Goal: Task Accomplishment & Management: Complete application form

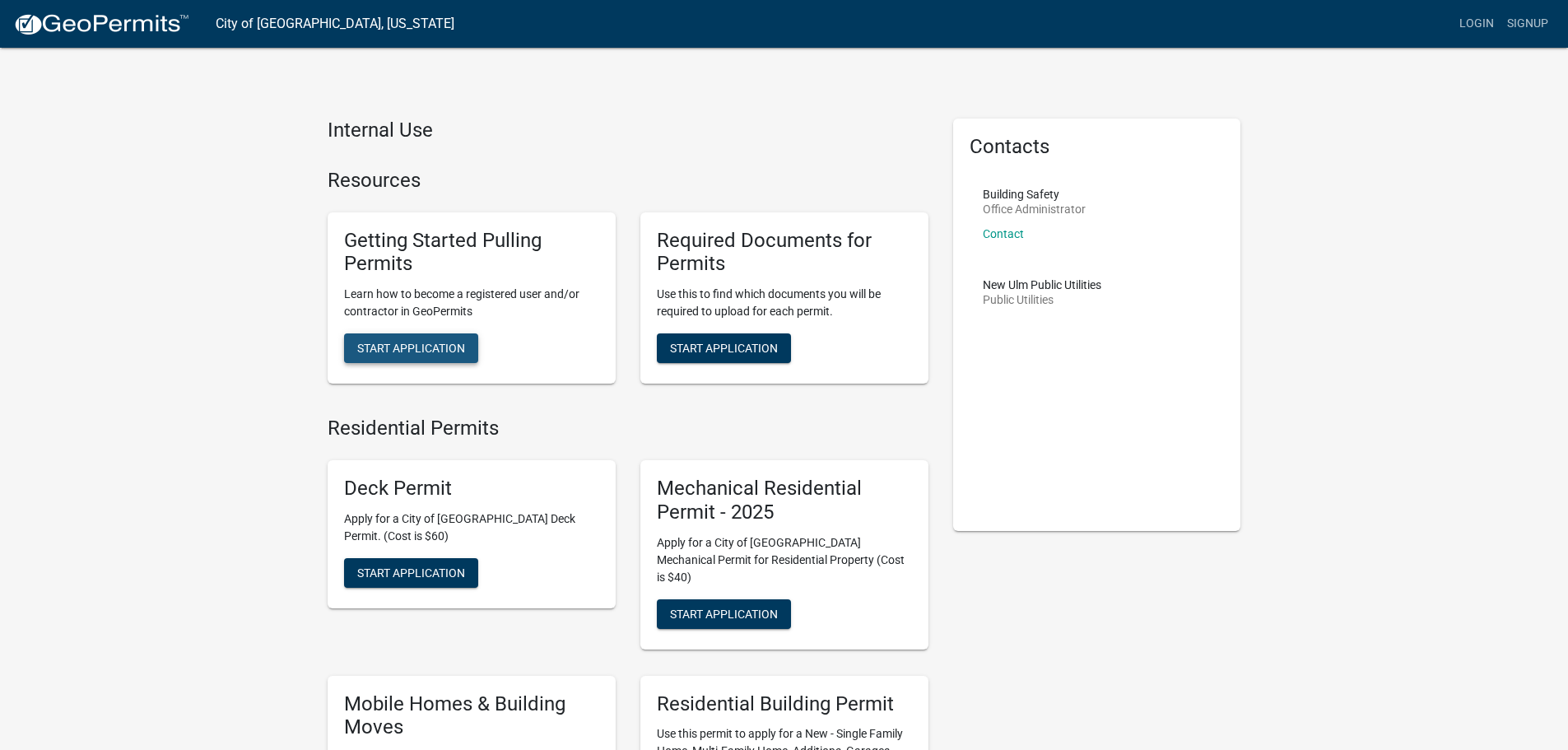
click at [435, 339] on button "Start Application" at bounding box center [411, 348] width 134 height 30
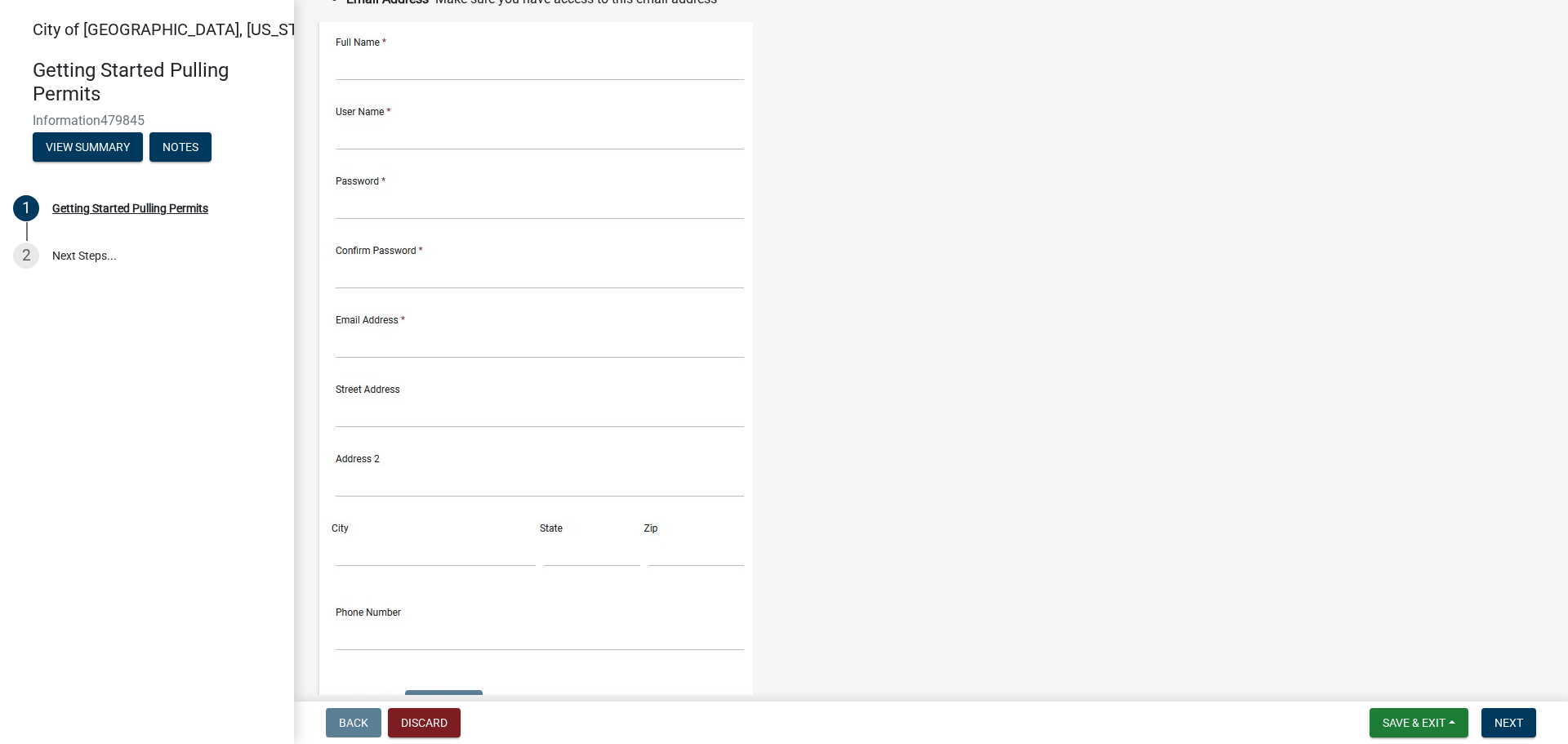
scroll to position [409, 0]
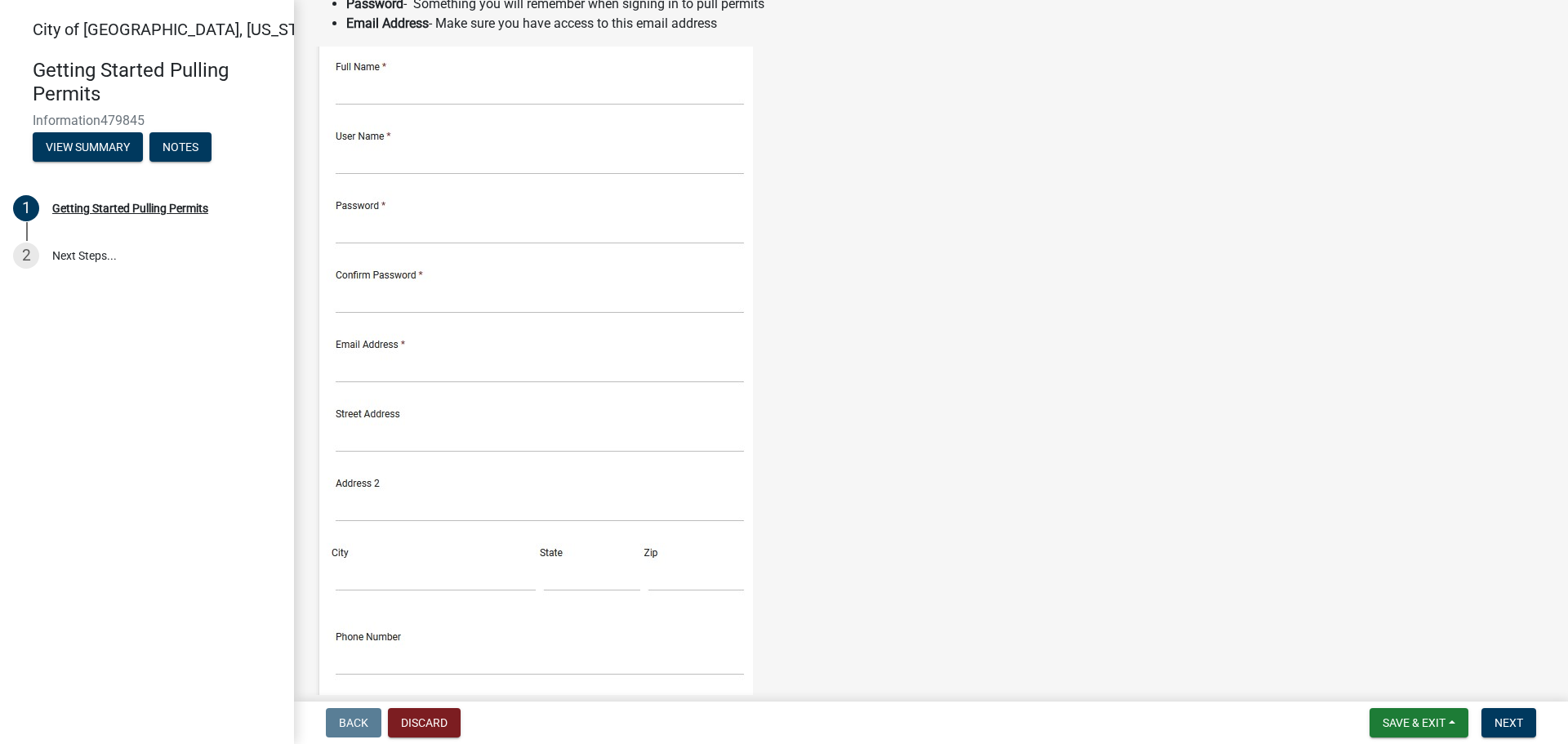
click at [491, 94] on img at bounding box center [533, 397] width 439 height 703
click at [358, 84] on img at bounding box center [533, 397] width 439 height 703
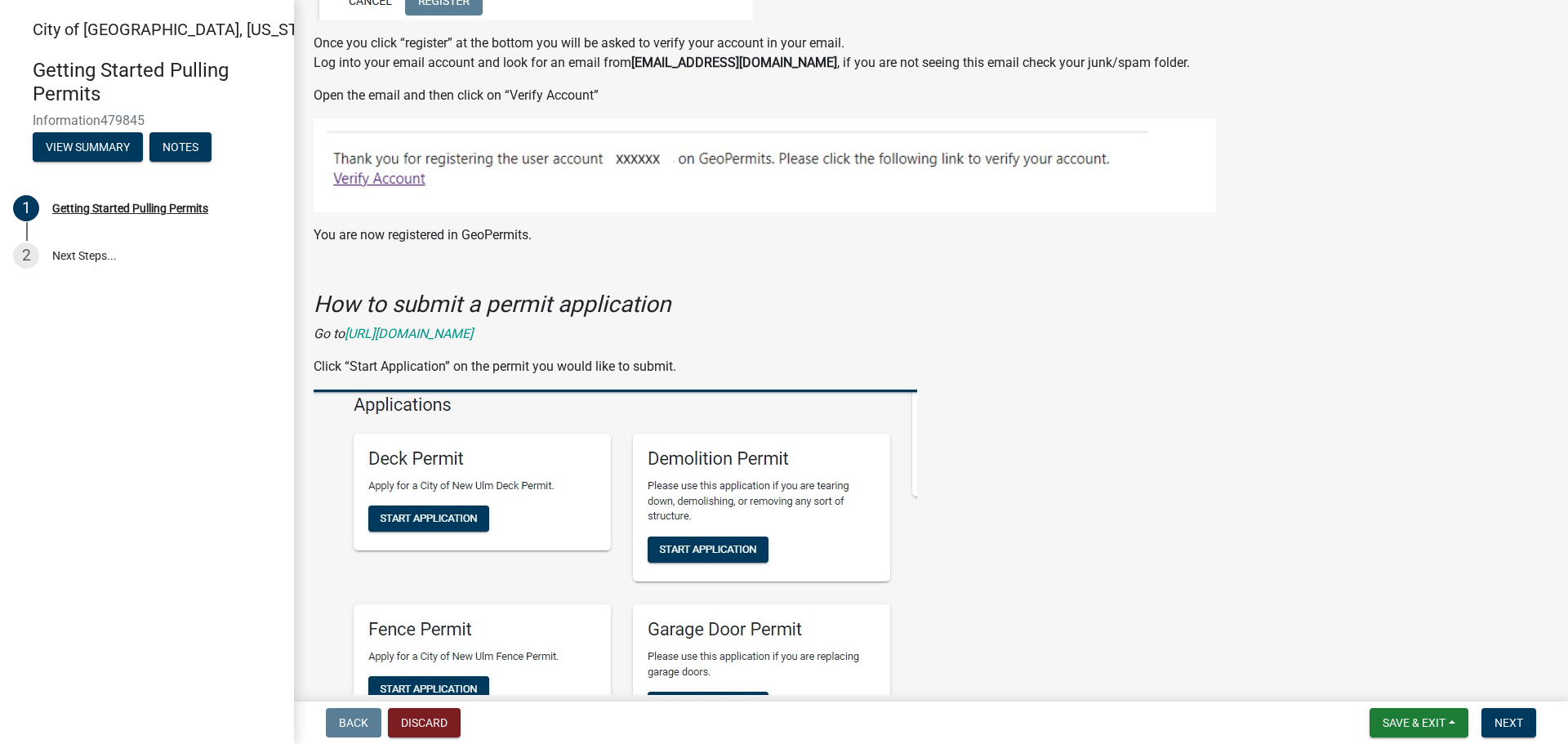
scroll to position [1144, 0]
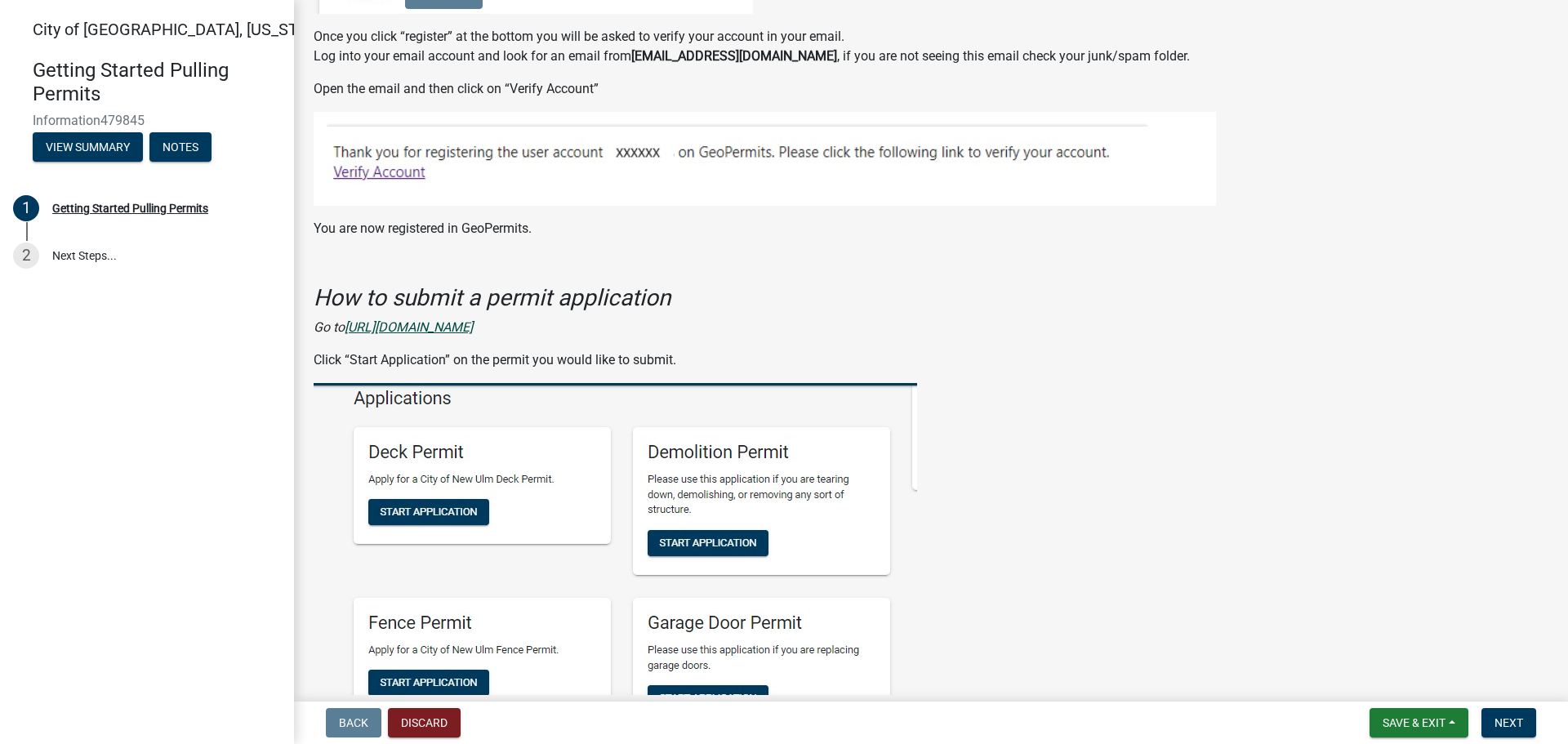
click at [473, 328] on icon "https://permitting.schneidergis.com/jurisdiction/3855e256-077d-46d3-9f20-2804c4…" at bounding box center [408, 328] width 128 height 16
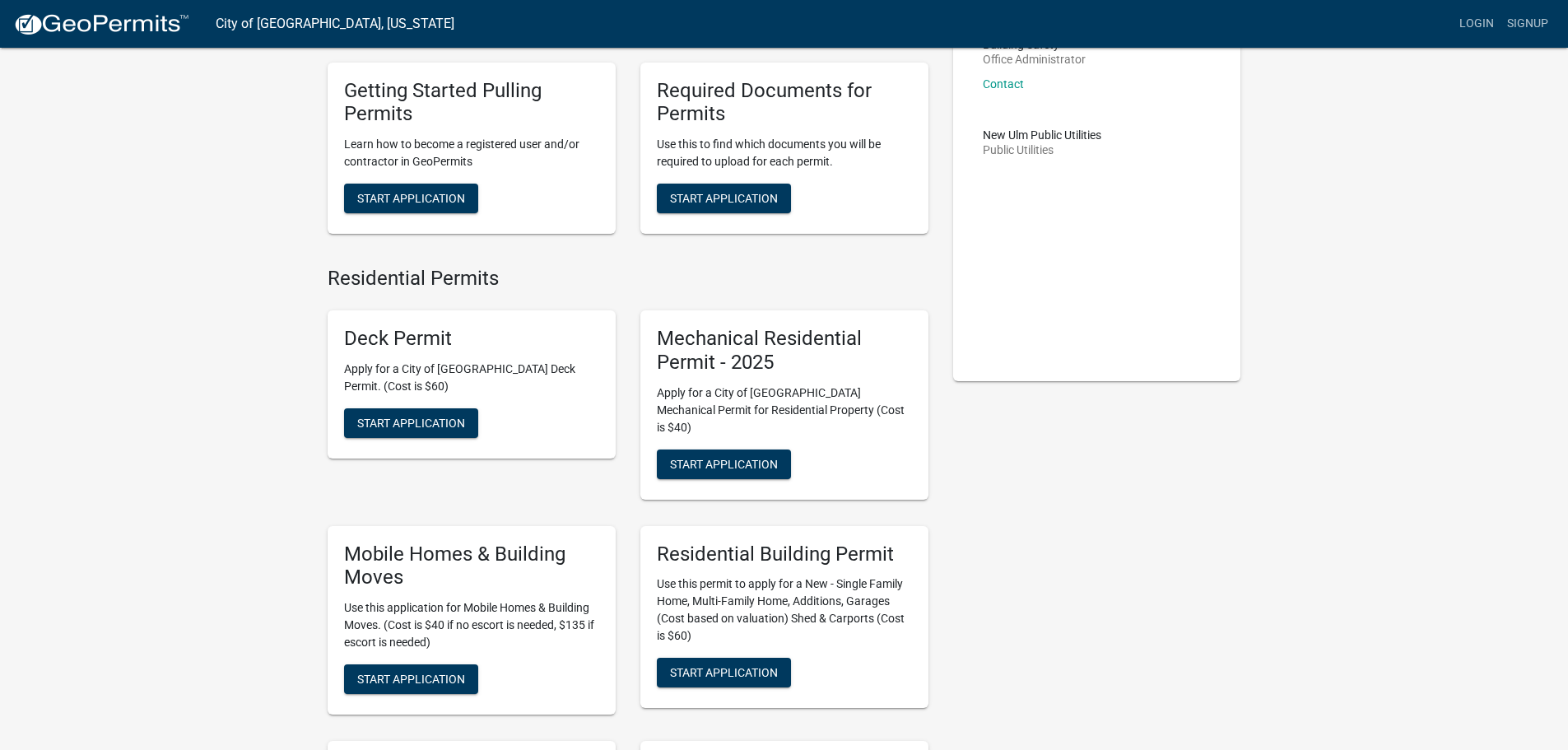
scroll to position [83, 0]
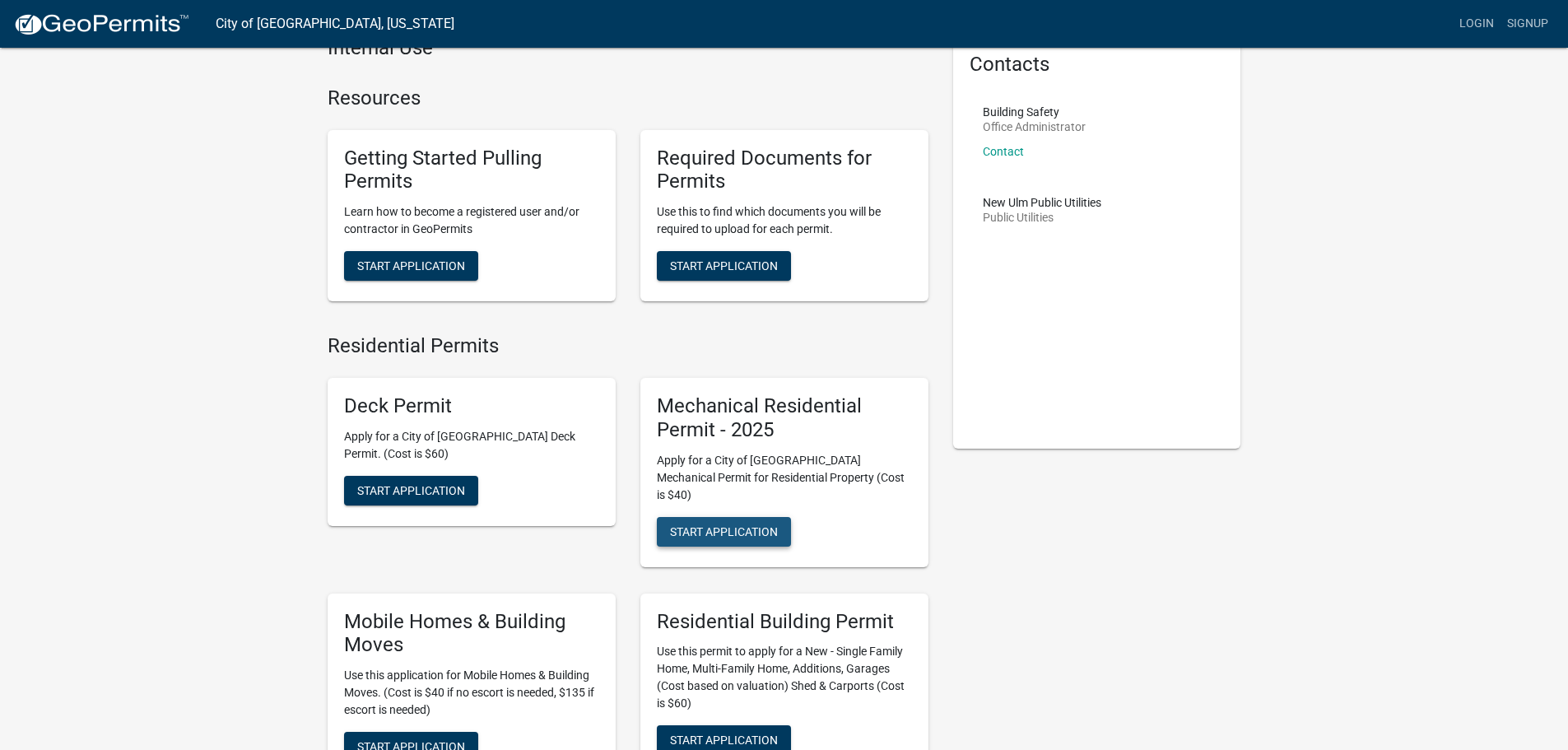
click at [711, 525] on span "Start Application" at bounding box center [724, 531] width 108 height 13
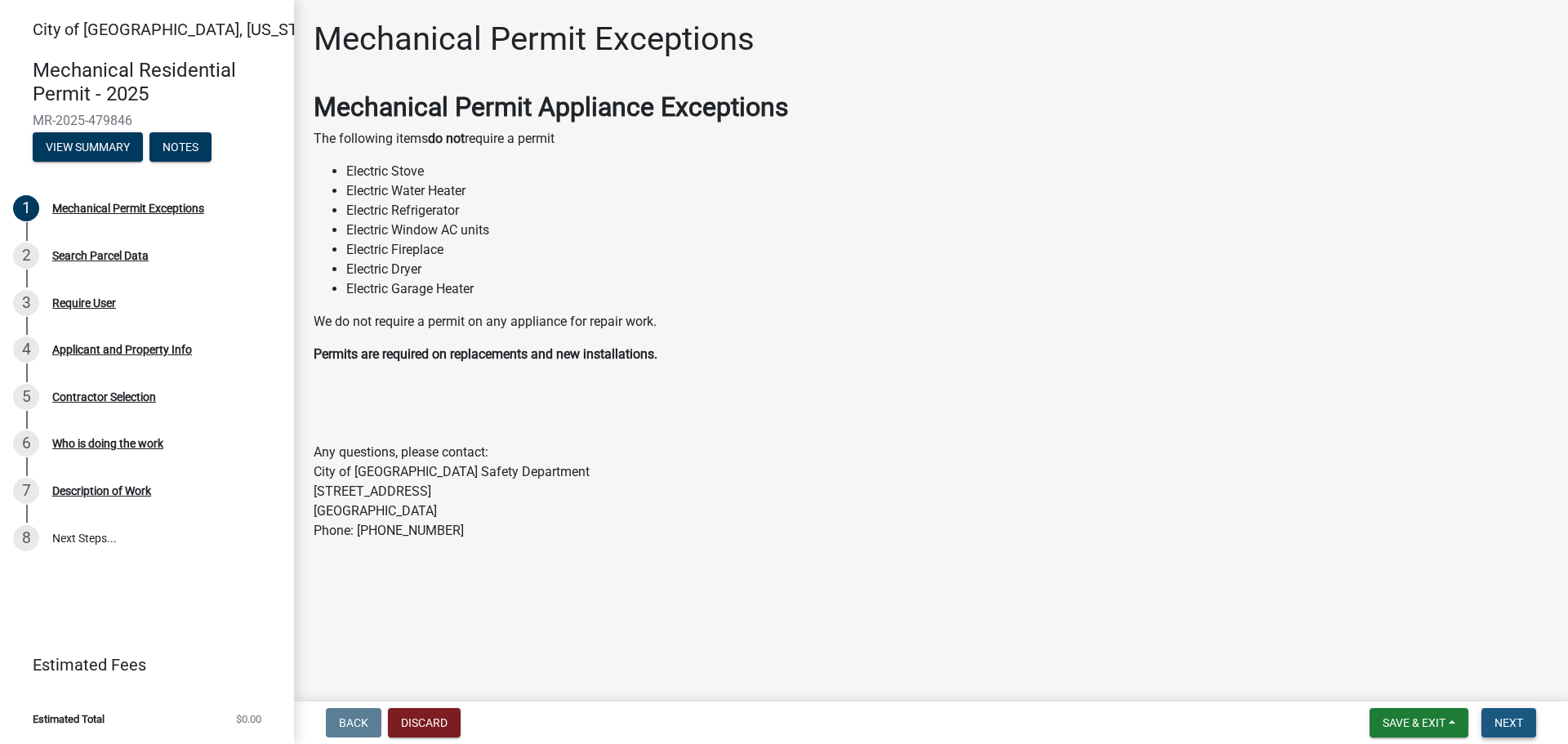
click at [1510, 726] on span "Next" at bounding box center [1508, 722] width 28 height 13
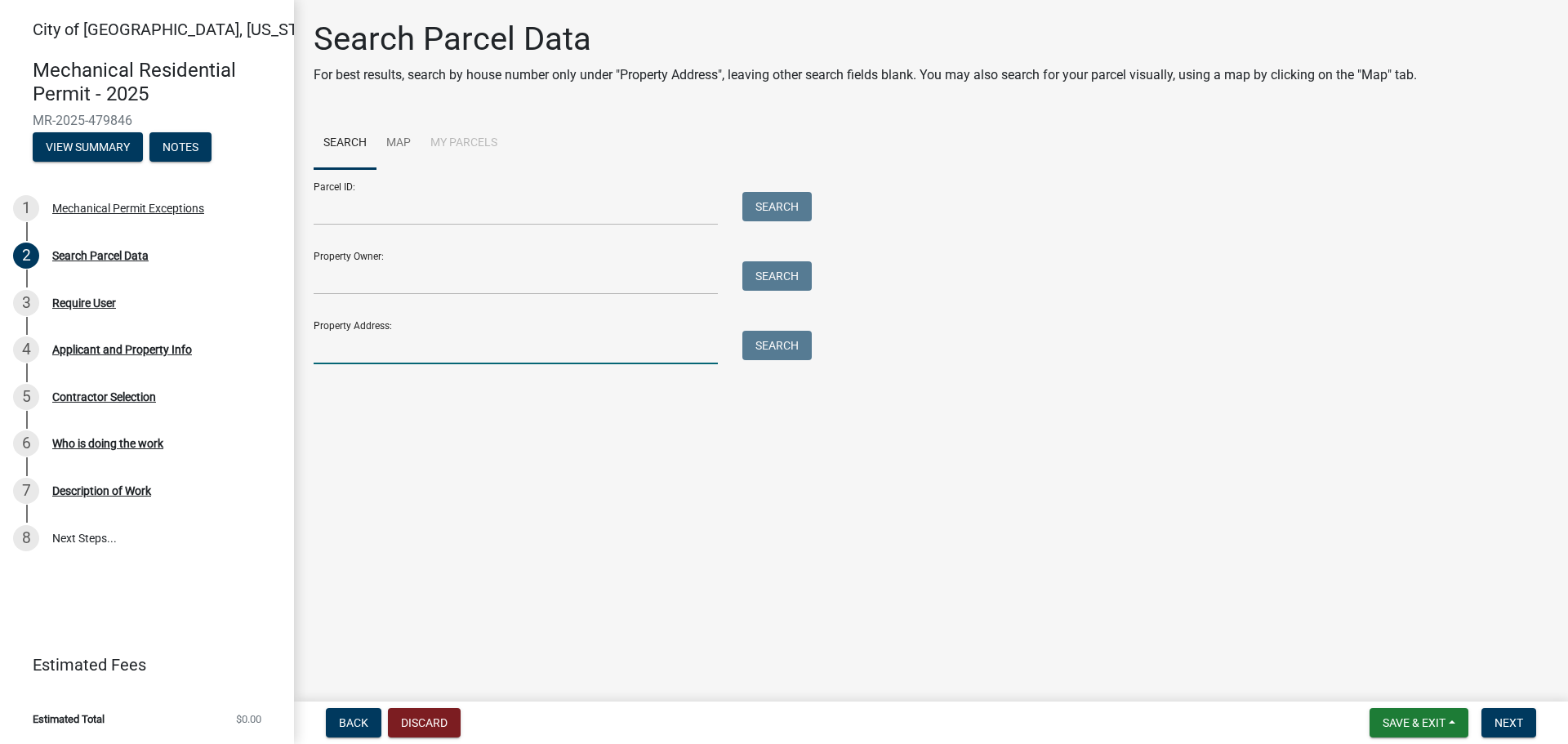
click at [384, 342] on input "Property Address:" at bounding box center [515, 347] width 404 height 34
type input "2201"
click at [780, 353] on button "Search" at bounding box center [776, 346] width 70 height 29
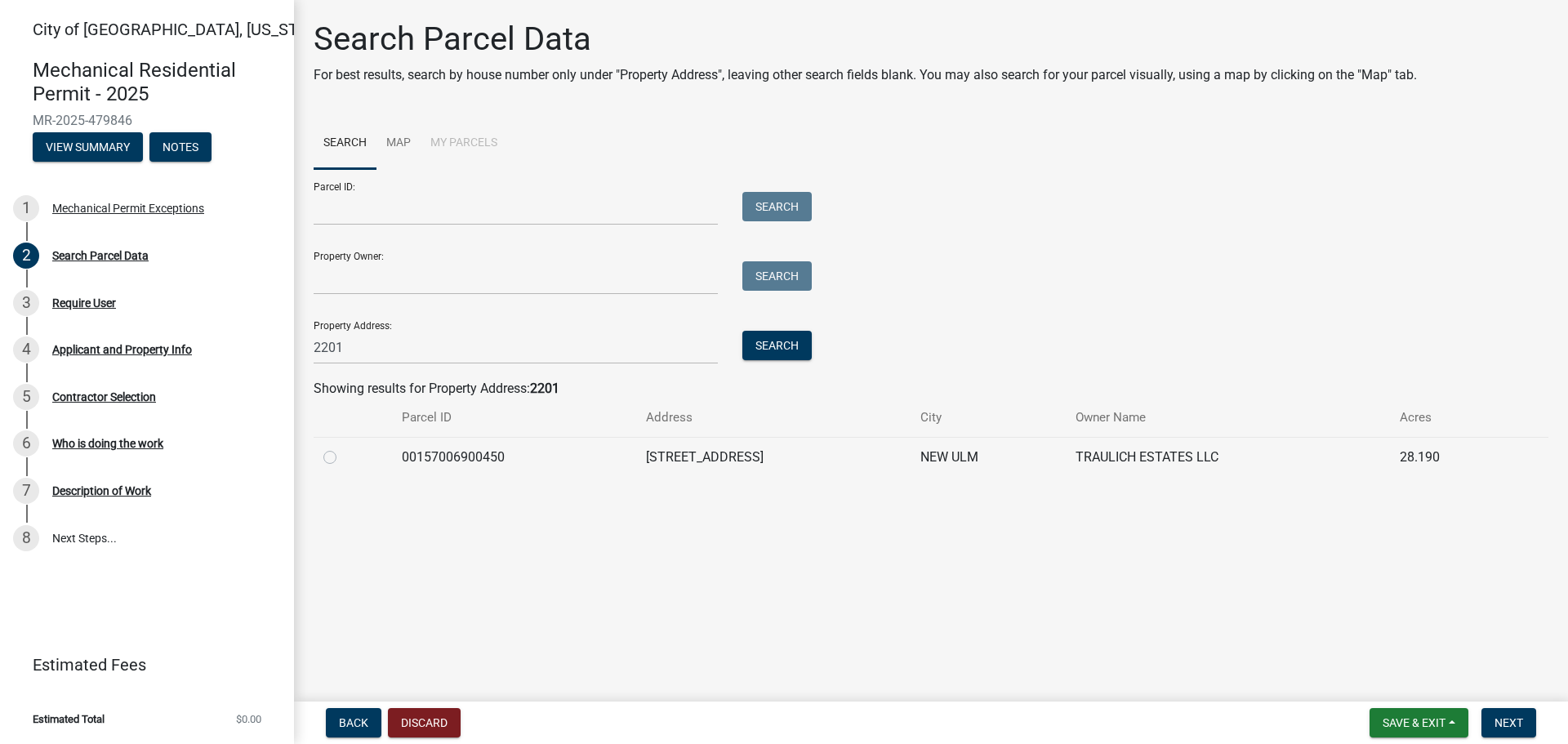
click at [343, 447] on label at bounding box center [343, 447] width 0 height 0
click at [343, 459] on input "radio" at bounding box center [348, 453] width 10 height 10
radio input "true"
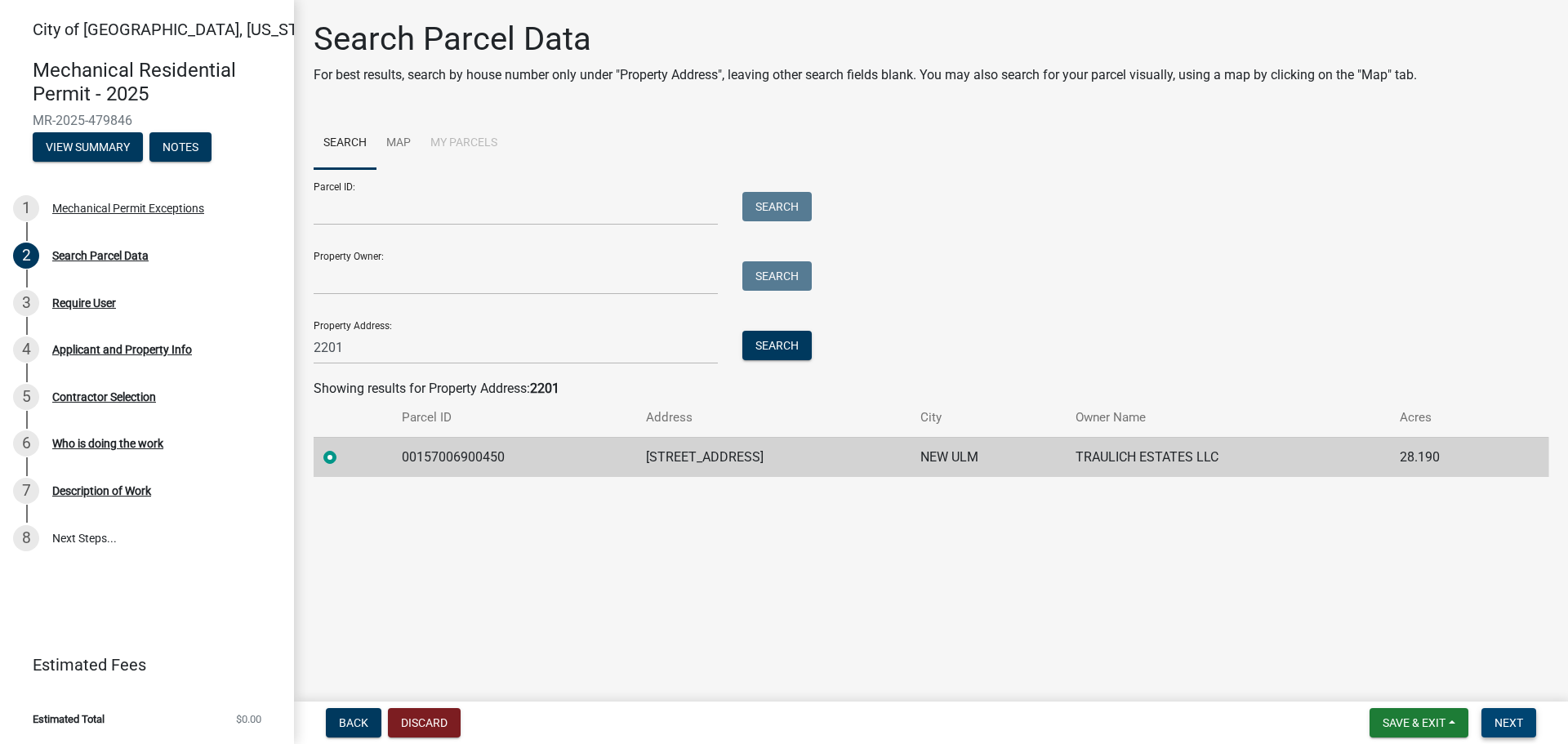
click at [1499, 726] on span "Next" at bounding box center [1508, 722] width 28 height 13
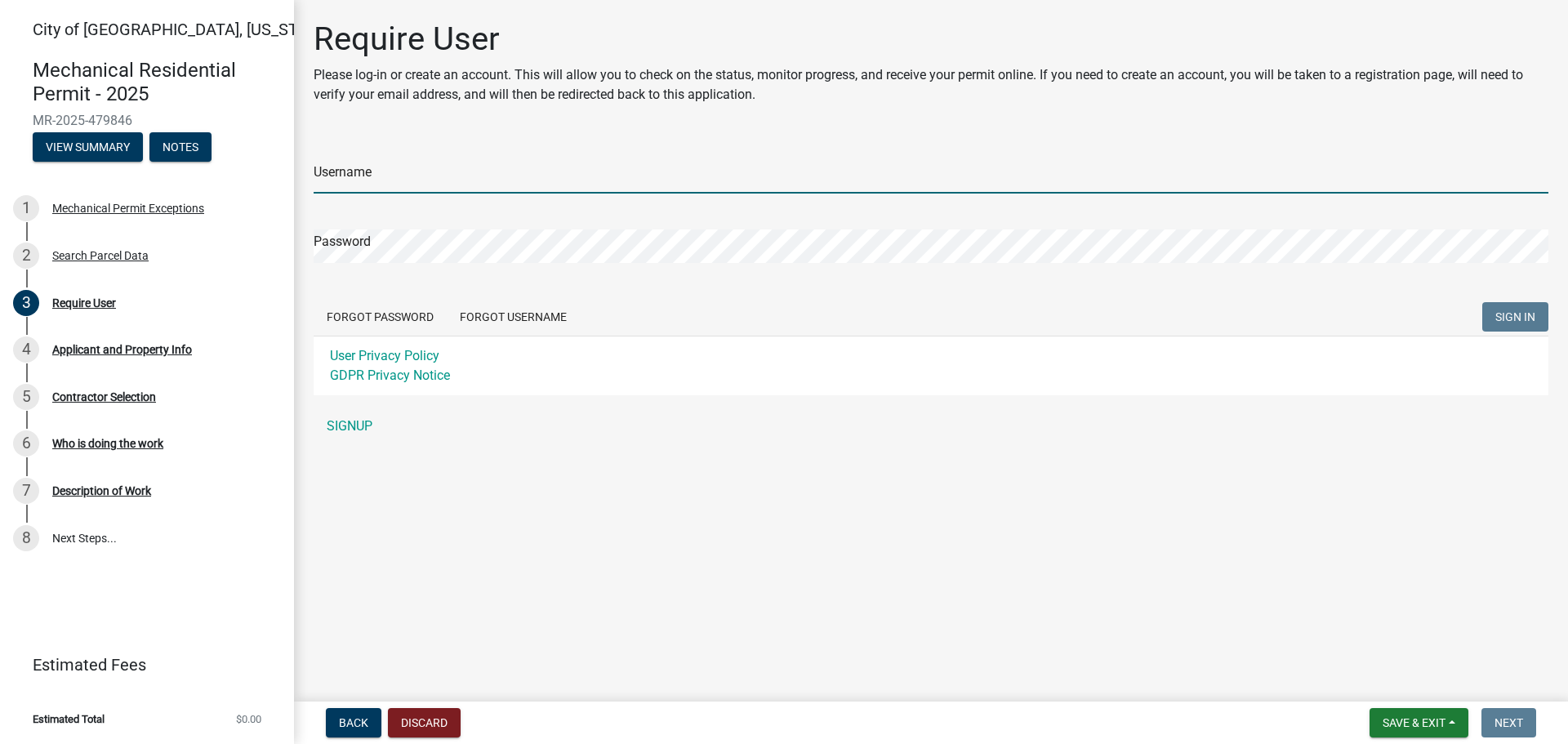
click at [429, 178] on input "Username" at bounding box center [930, 177] width 1235 height 34
type input "minnesotaplumbing"
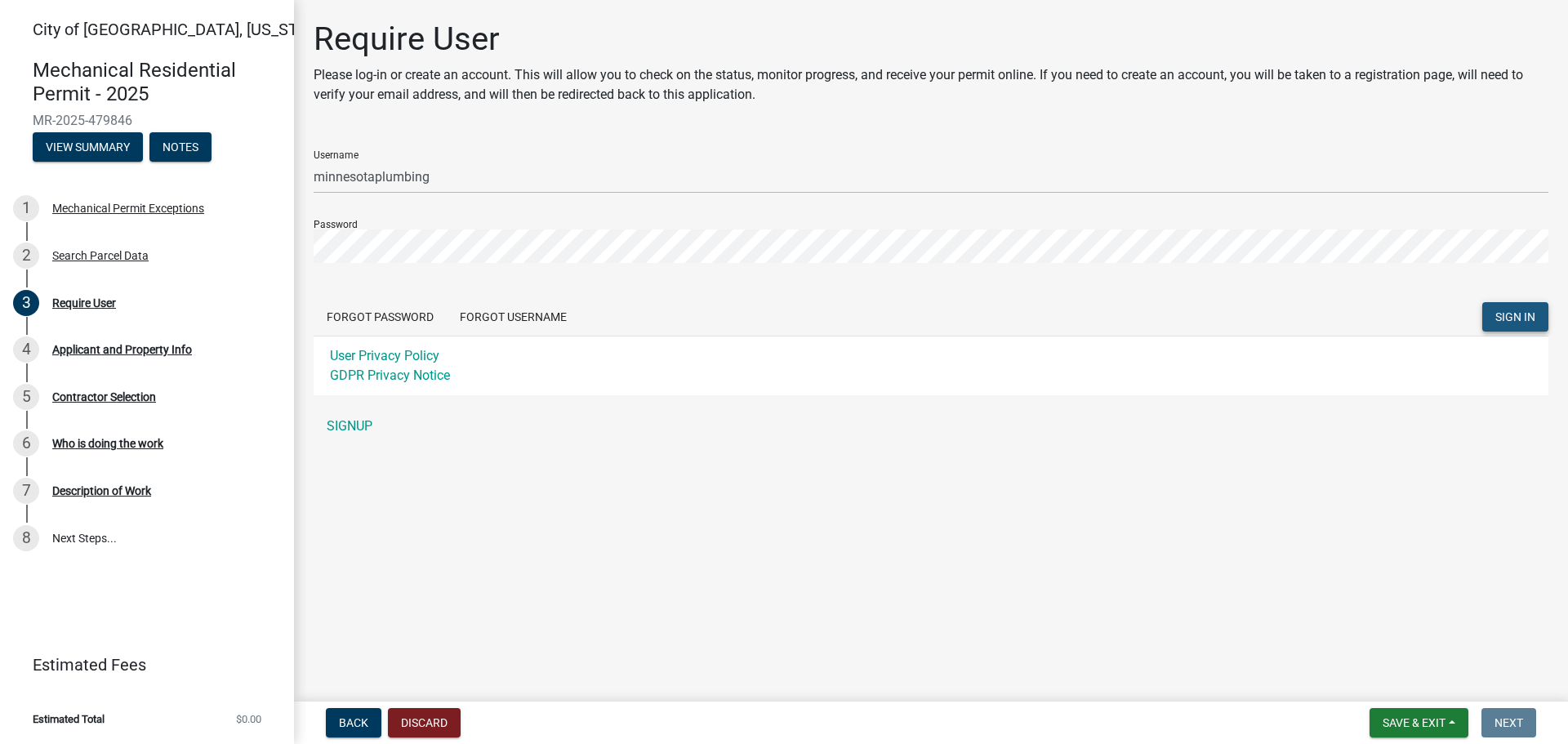
click at [1496, 310] on span "SIGN IN" at bounding box center [1515, 316] width 40 height 13
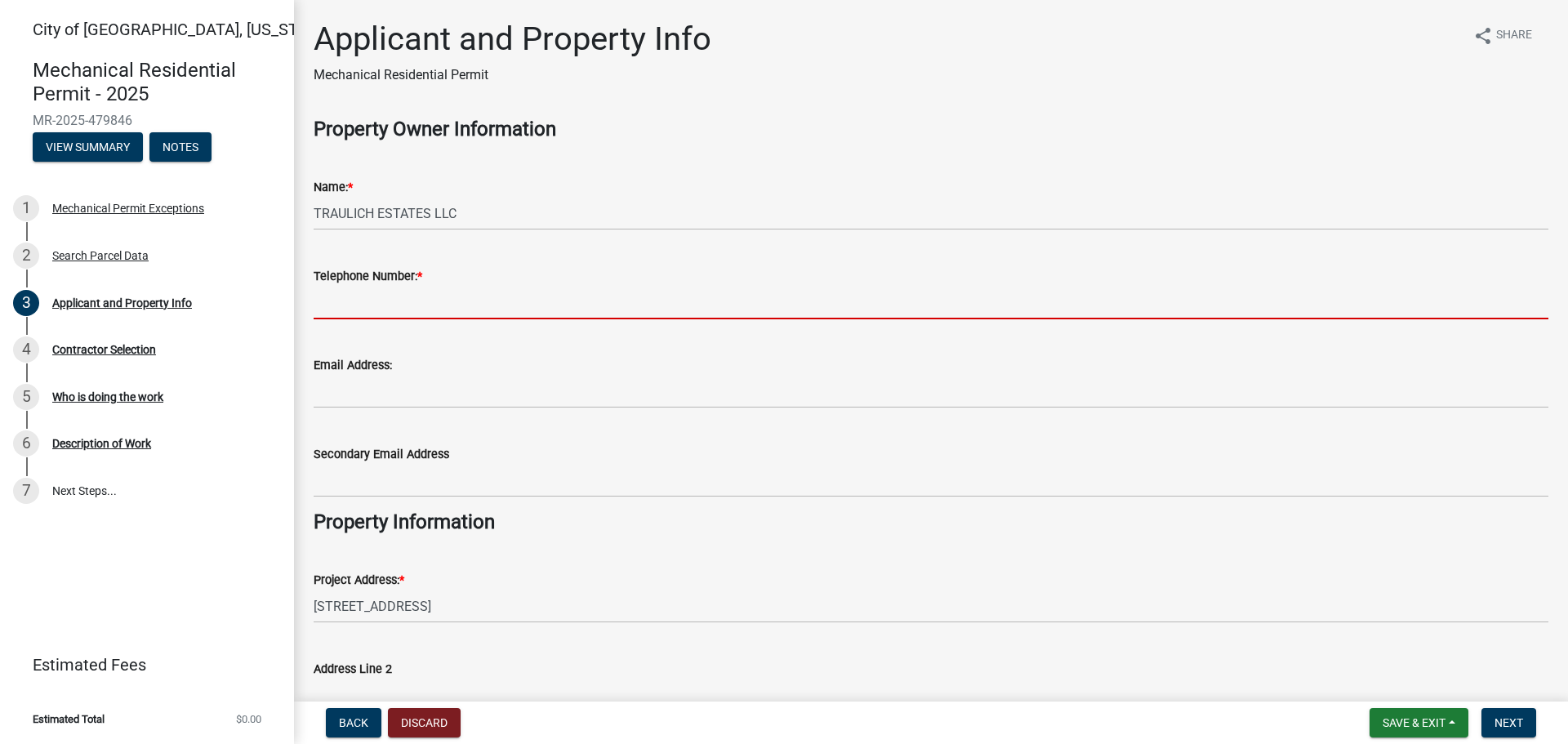
click at [463, 295] on input "Telephone Number: *" at bounding box center [930, 303] width 1235 height 34
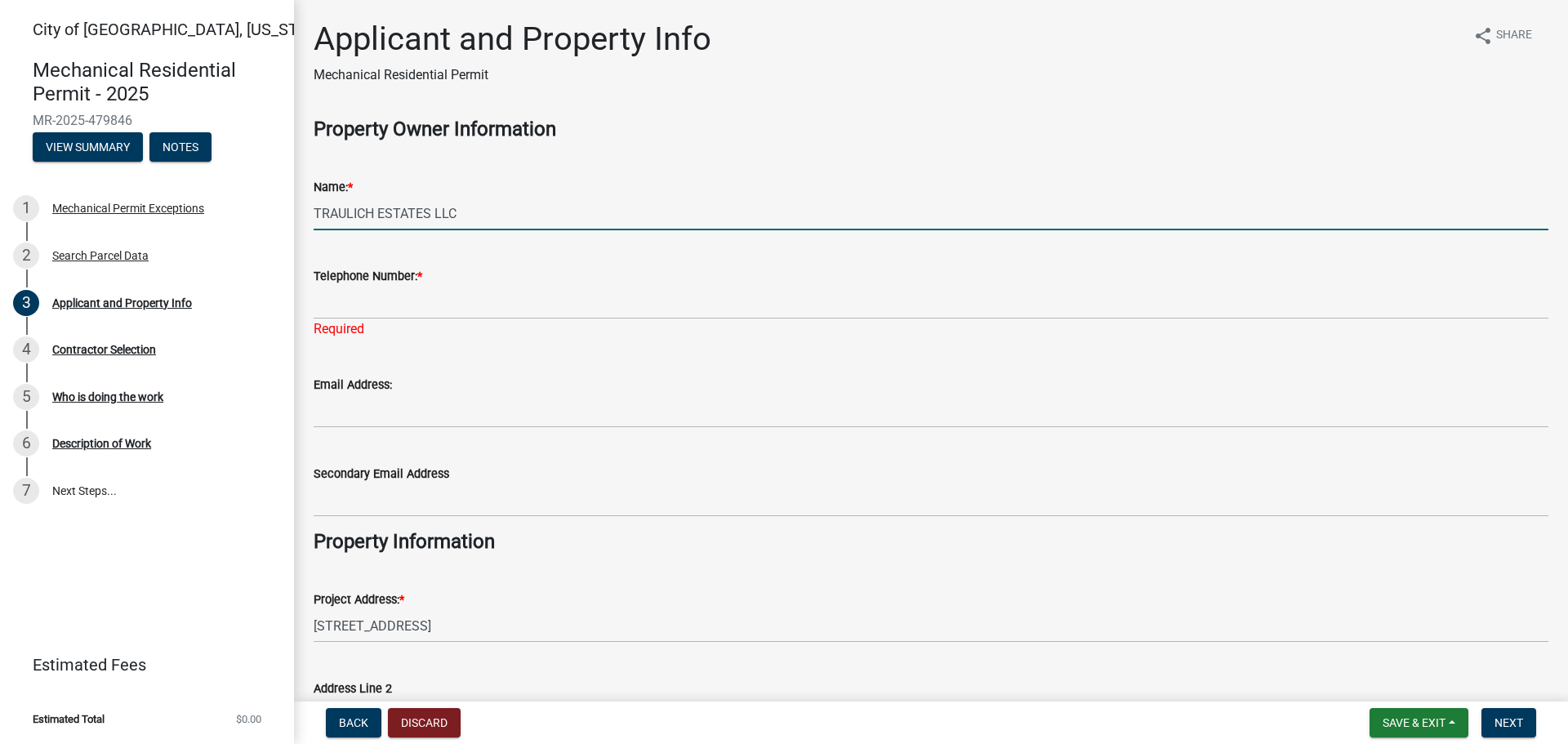
drag, startPoint x: 466, startPoint y: 214, endPoint x: 300, endPoint y: 199, distance: 166.7
click at [300, 199] on div "Applicant and Property Info Mechanical Residential Permit share Share Property …" at bounding box center [930, 500] width 1273 height 961
type input "Felix Mendez"
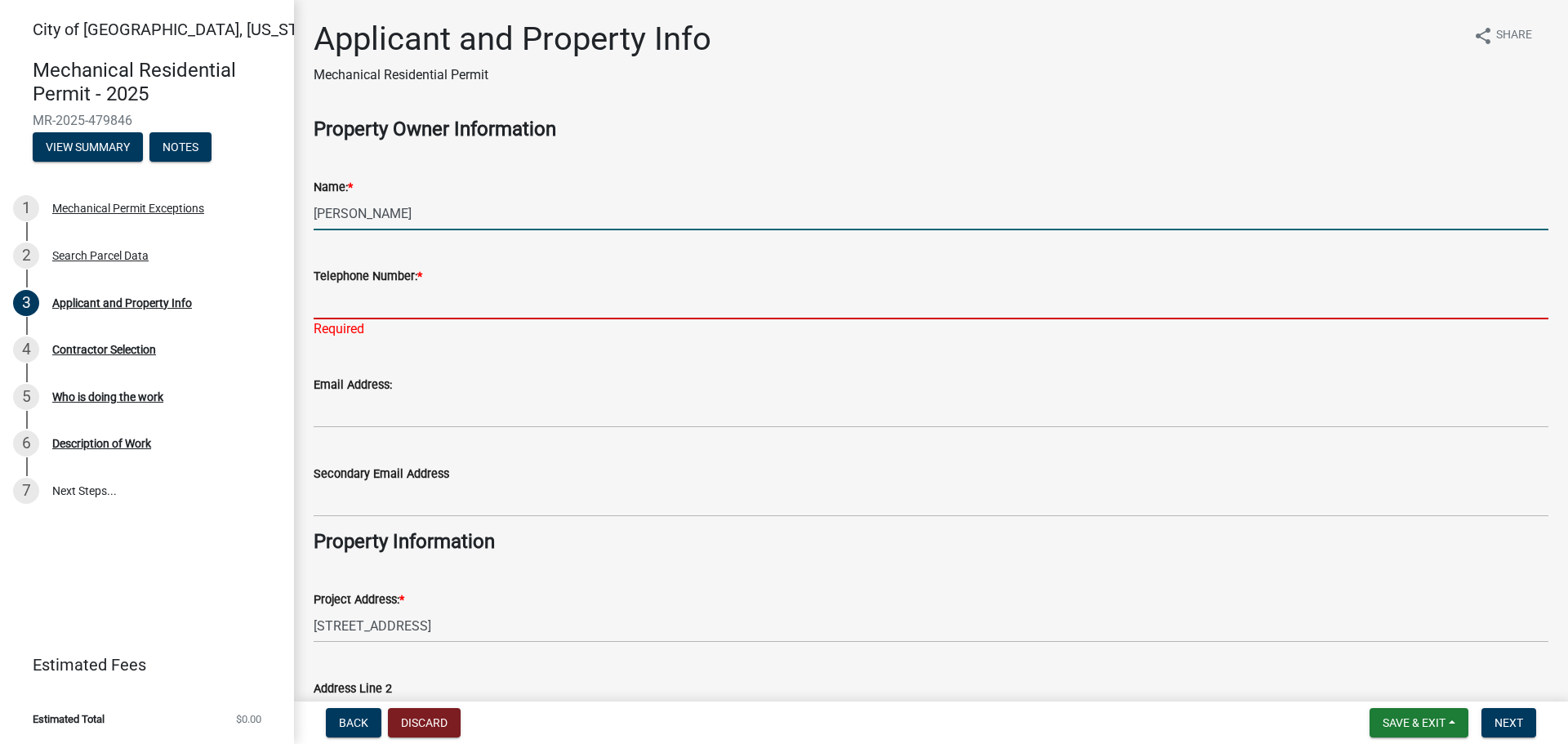
click at [397, 304] on input "Telephone Number: *" at bounding box center [930, 303] width 1235 height 34
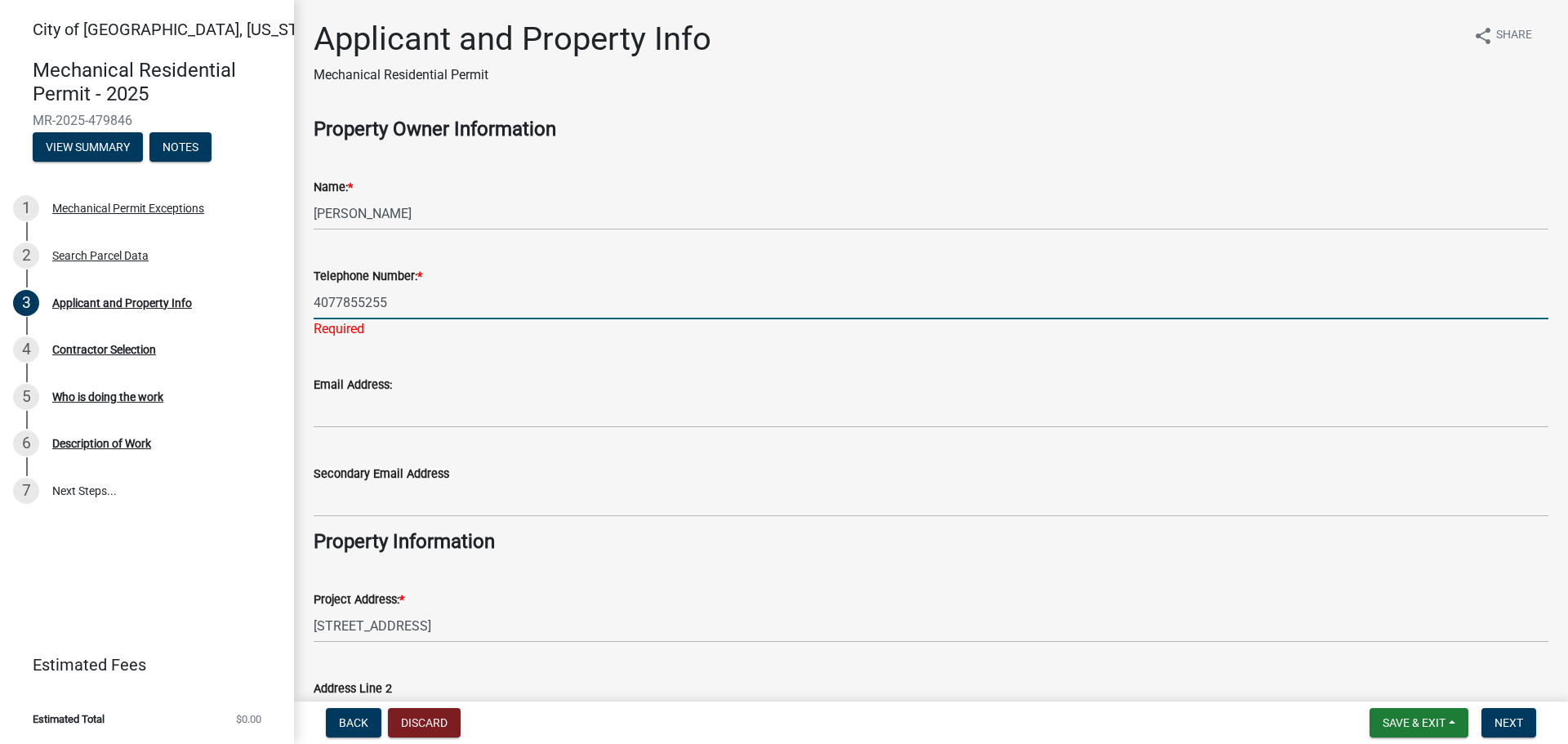
type input "4077855255"
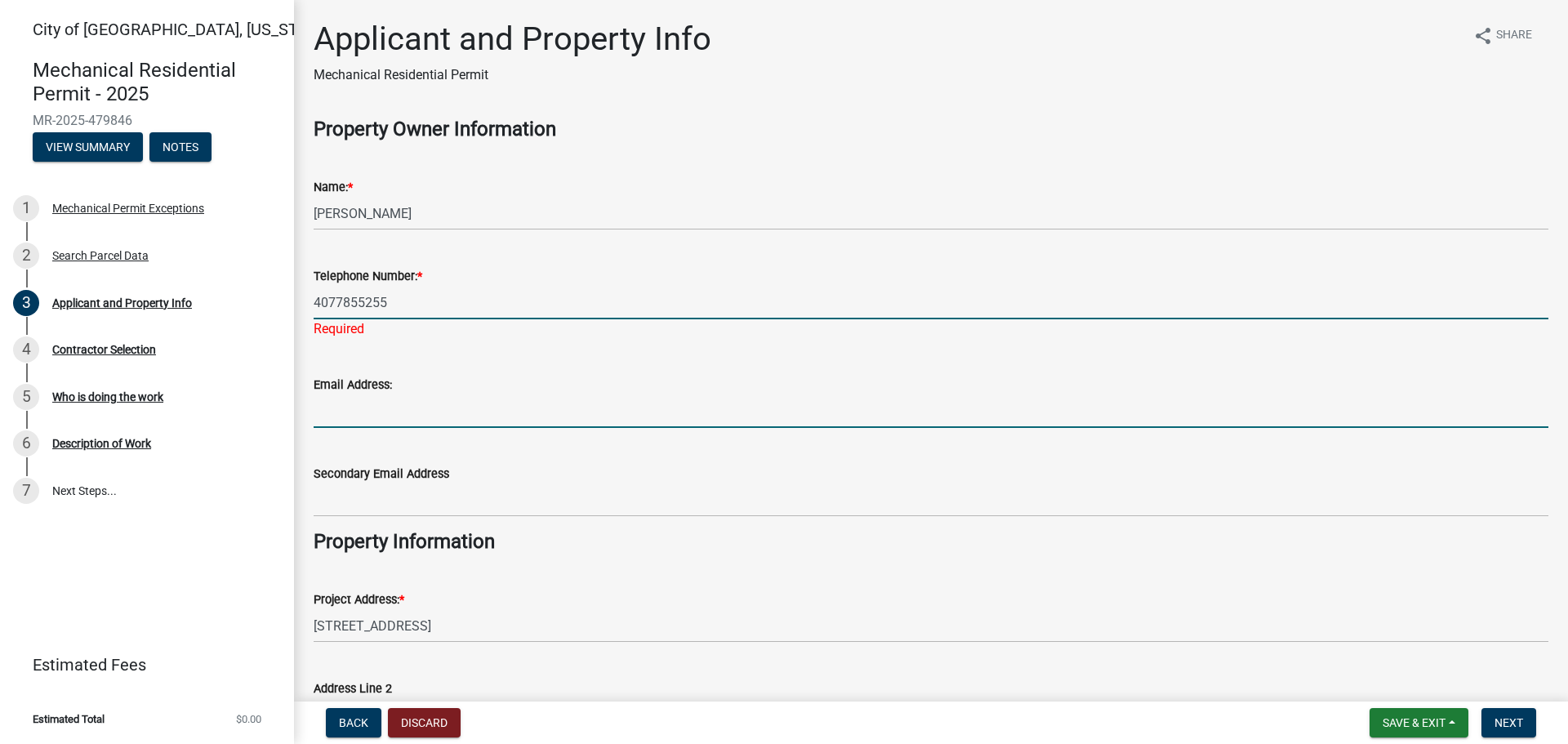
click at [365, 411] on wm-data-entity-input "Email Address:" at bounding box center [930, 396] width 1235 height 89
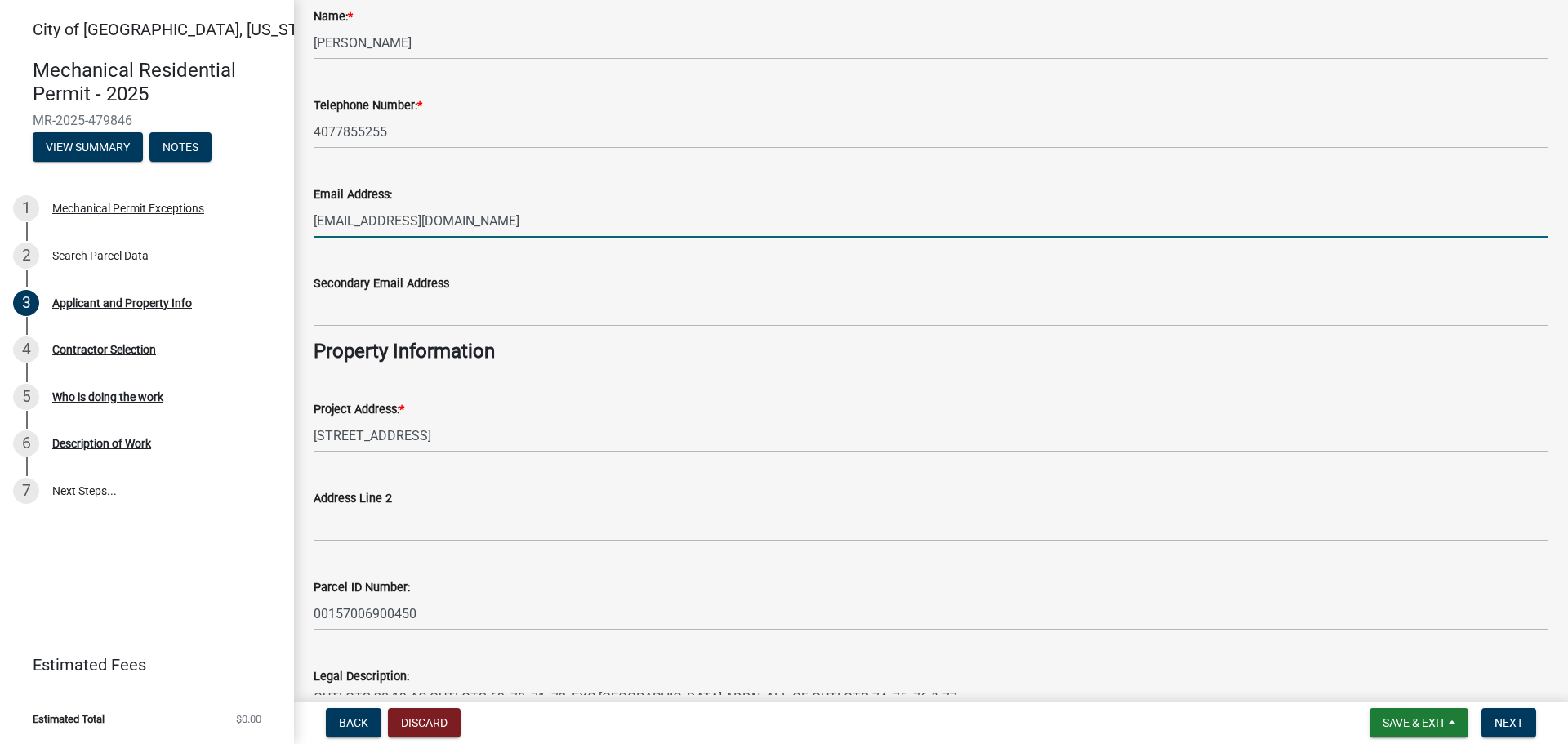
scroll to position [316, 0]
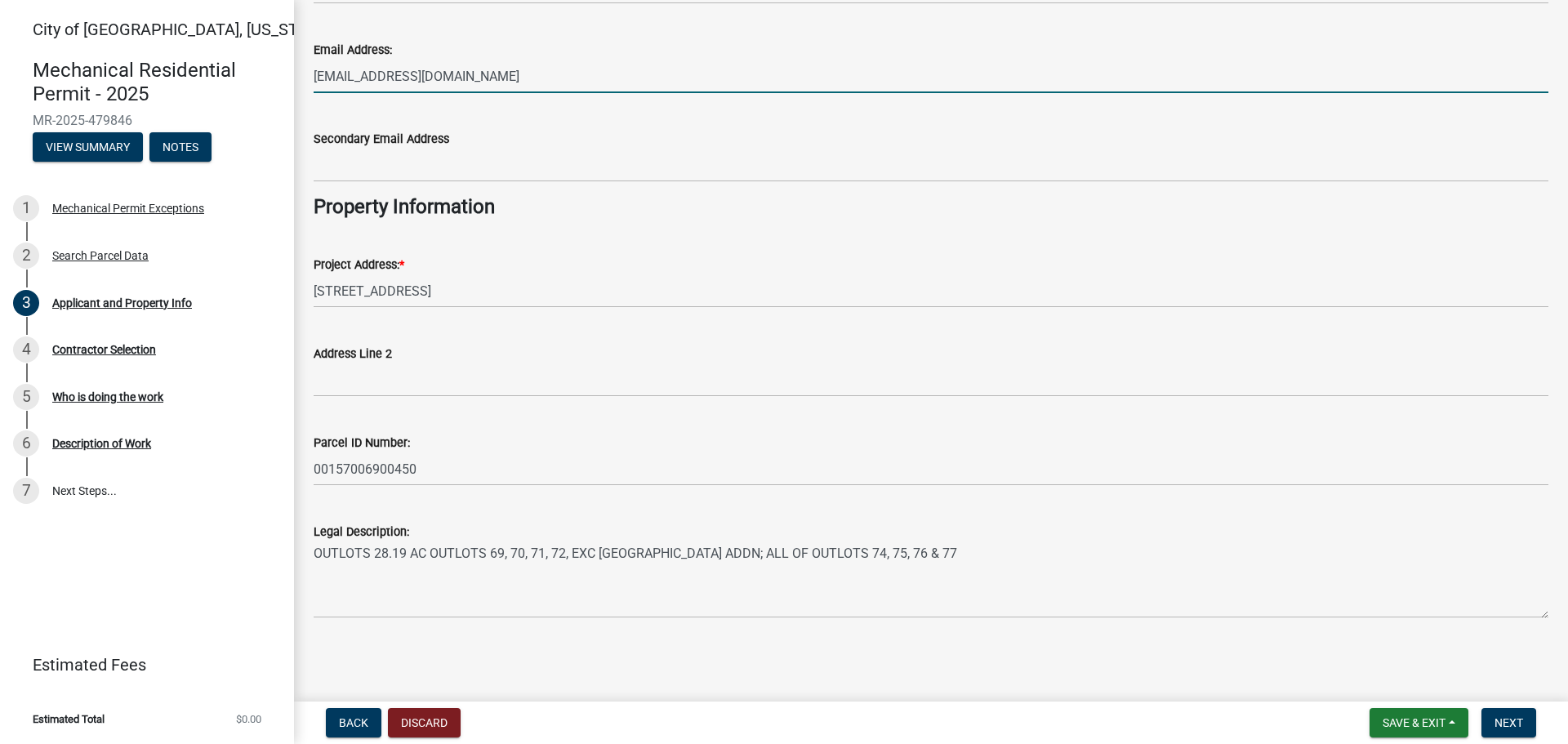
type input "aleja.mendez2@gmail.com"
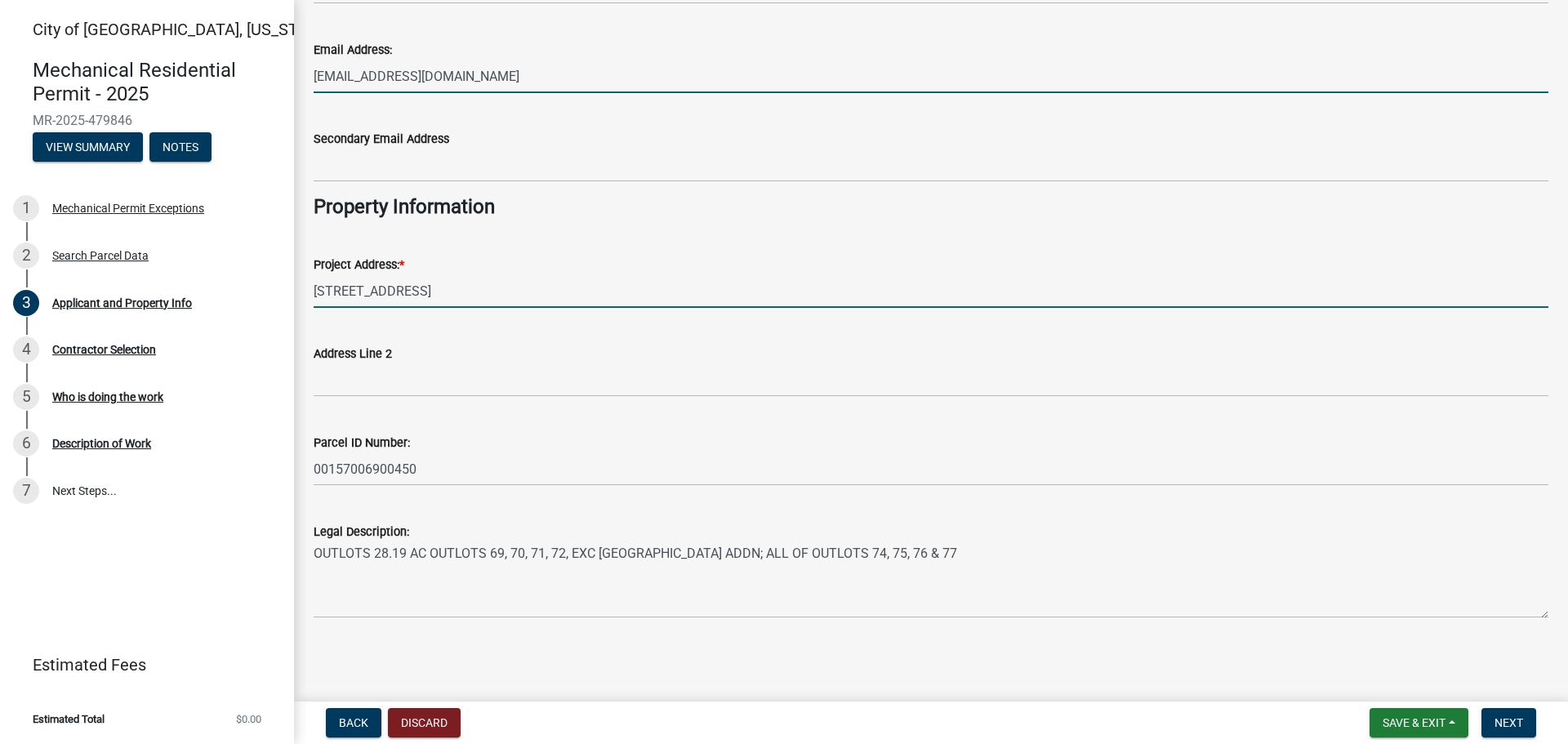
click at [517, 293] on input "2201 BROADWAY ST N" at bounding box center [930, 291] width 1235 height 34
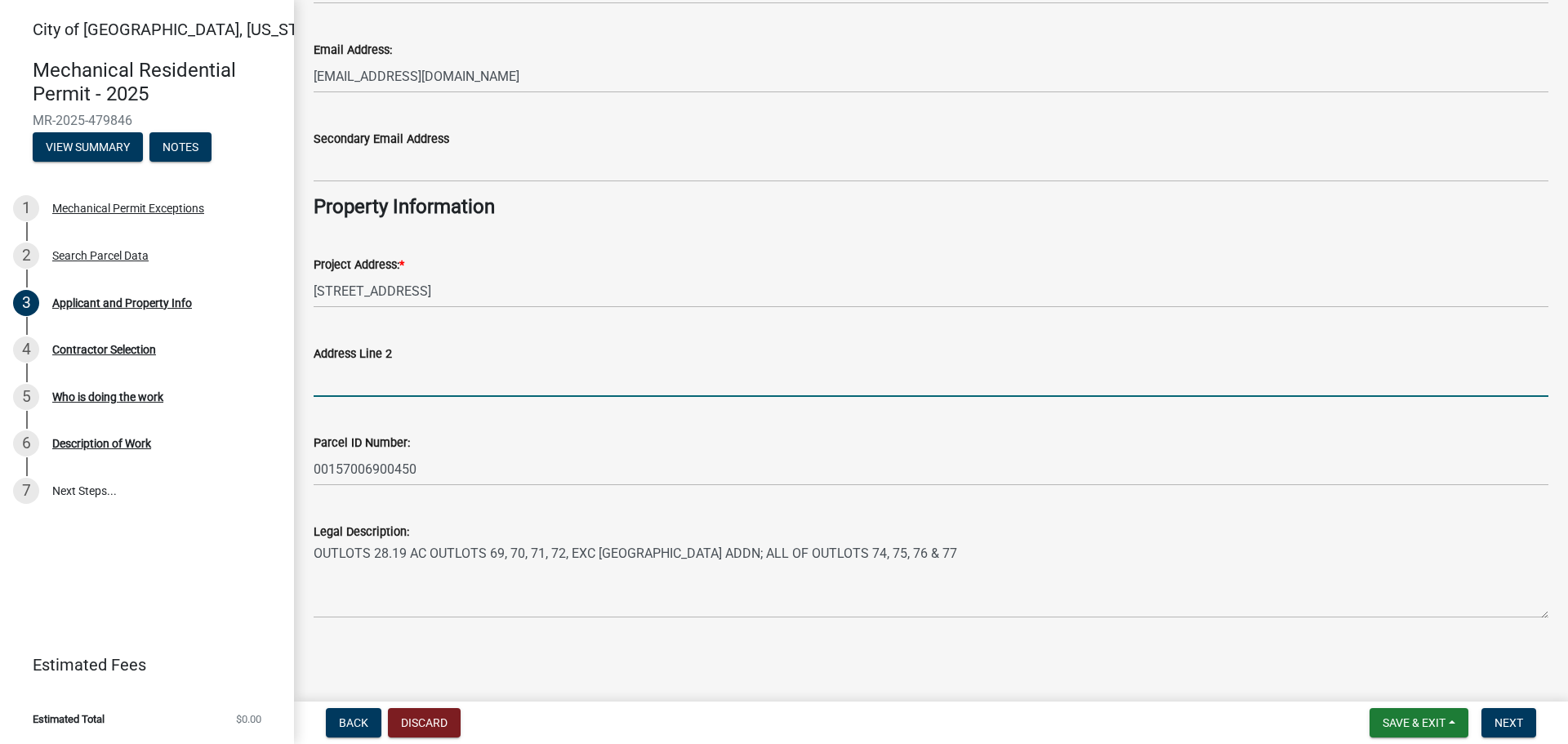
click at [447, 381] on input "Address Line 2" at bounding box center [930, 380] width 1235 height 34
type input "#165"
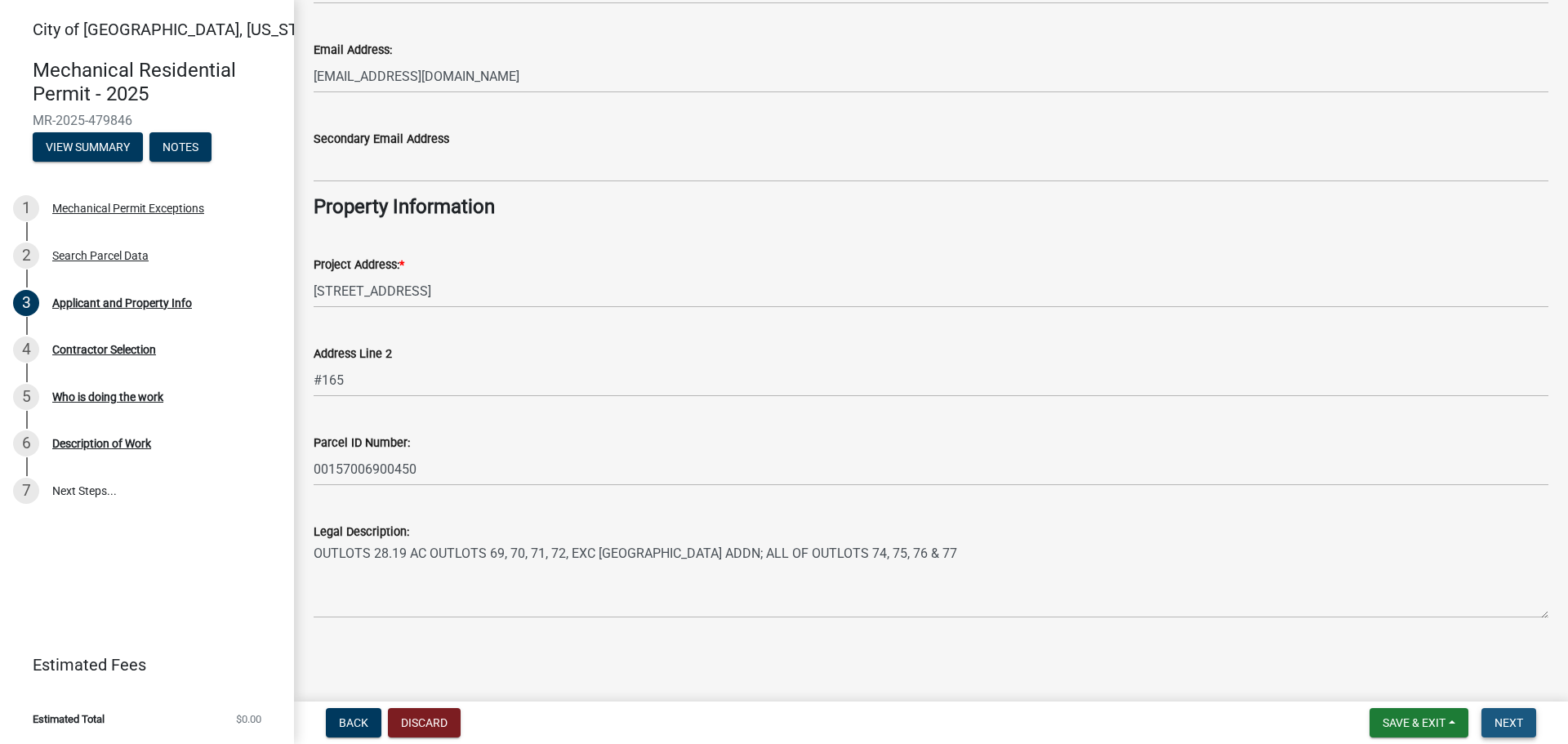
click at [1515, 718] on span "Next" at bounding box center [1508, 722] width 28 height 13
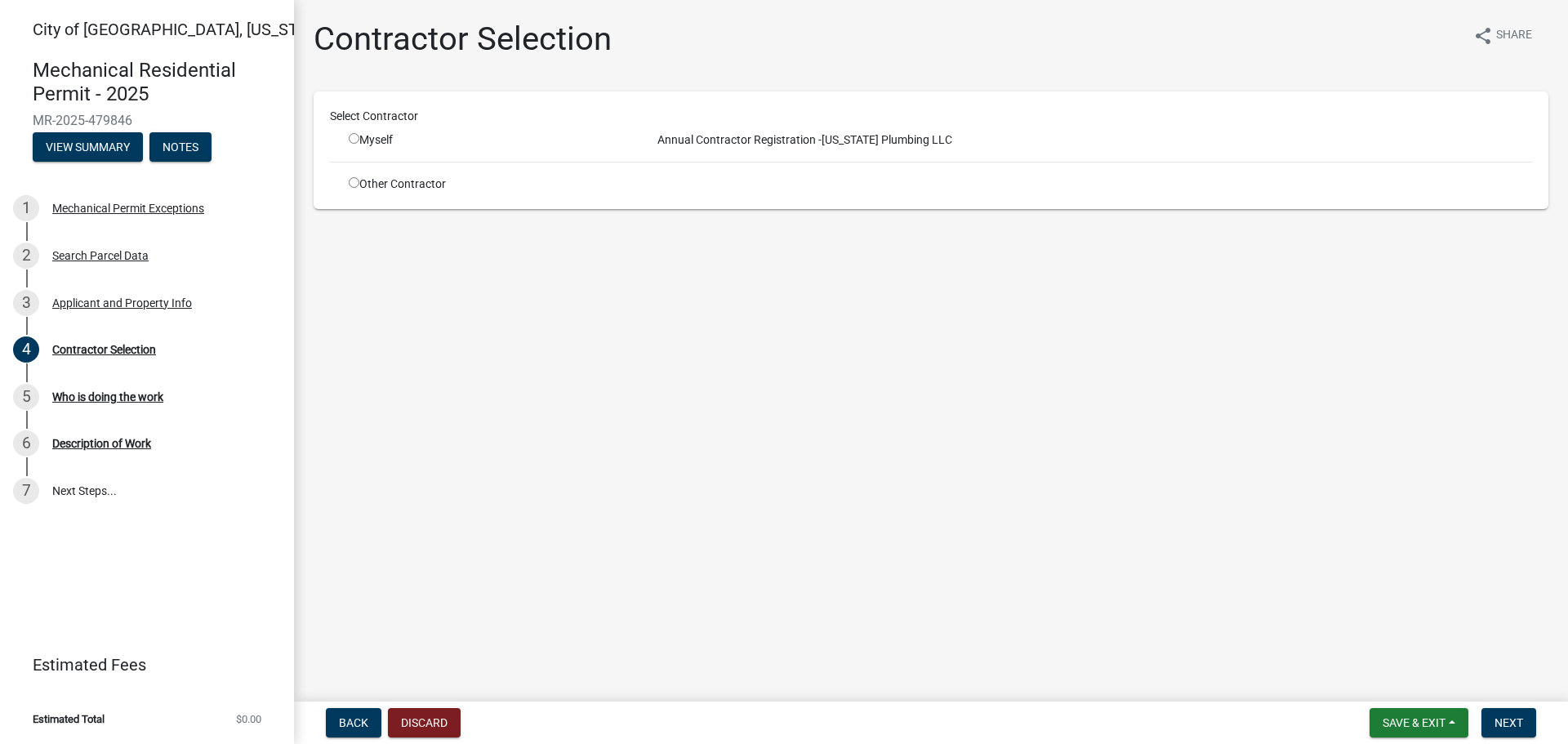
click at [349, 137] on input "radio" at bounding box center [354, 138] width 10 height 10
radio input "true"
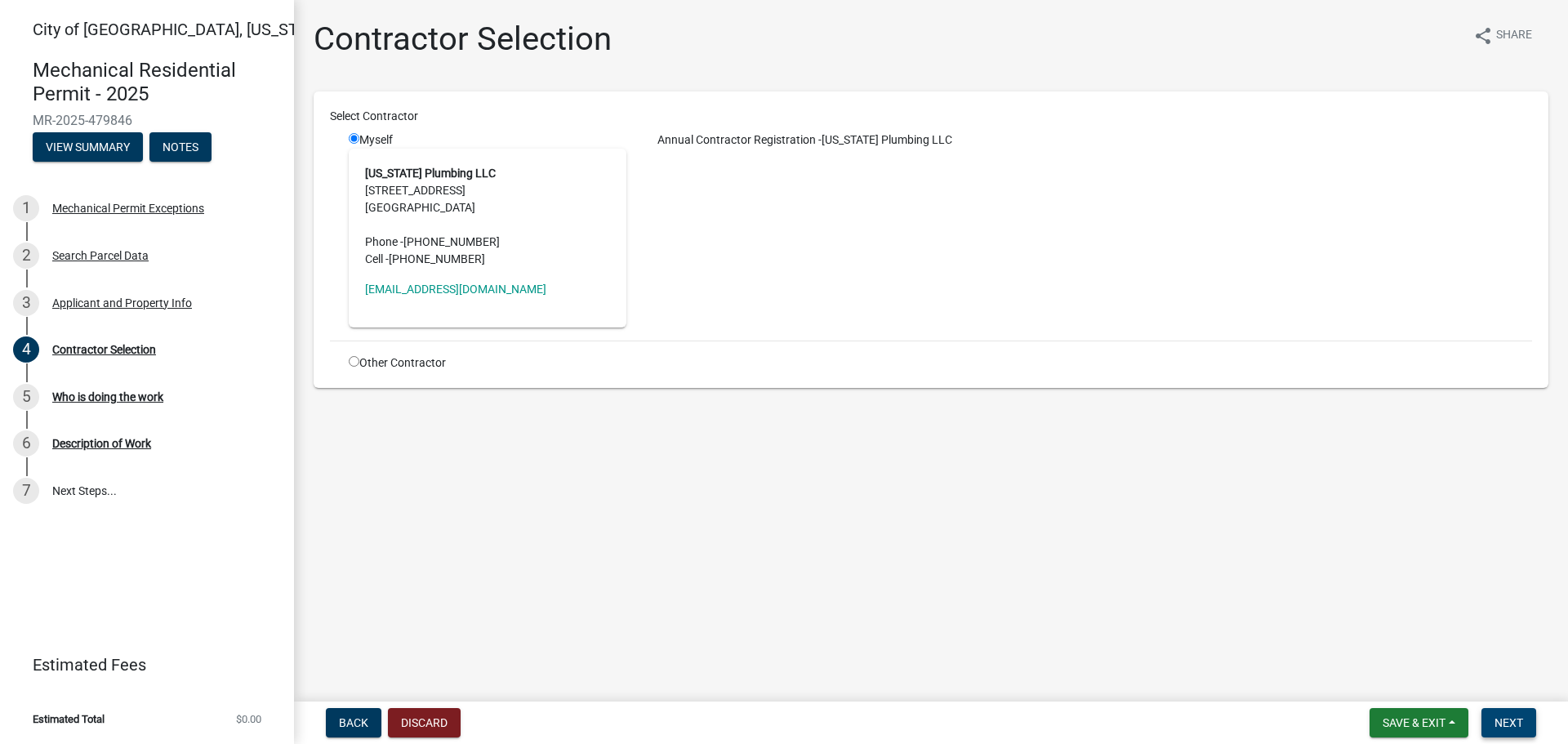
click at [1519, 716] on span "Next" at bounding box center [1508, 722] width 28 height 13
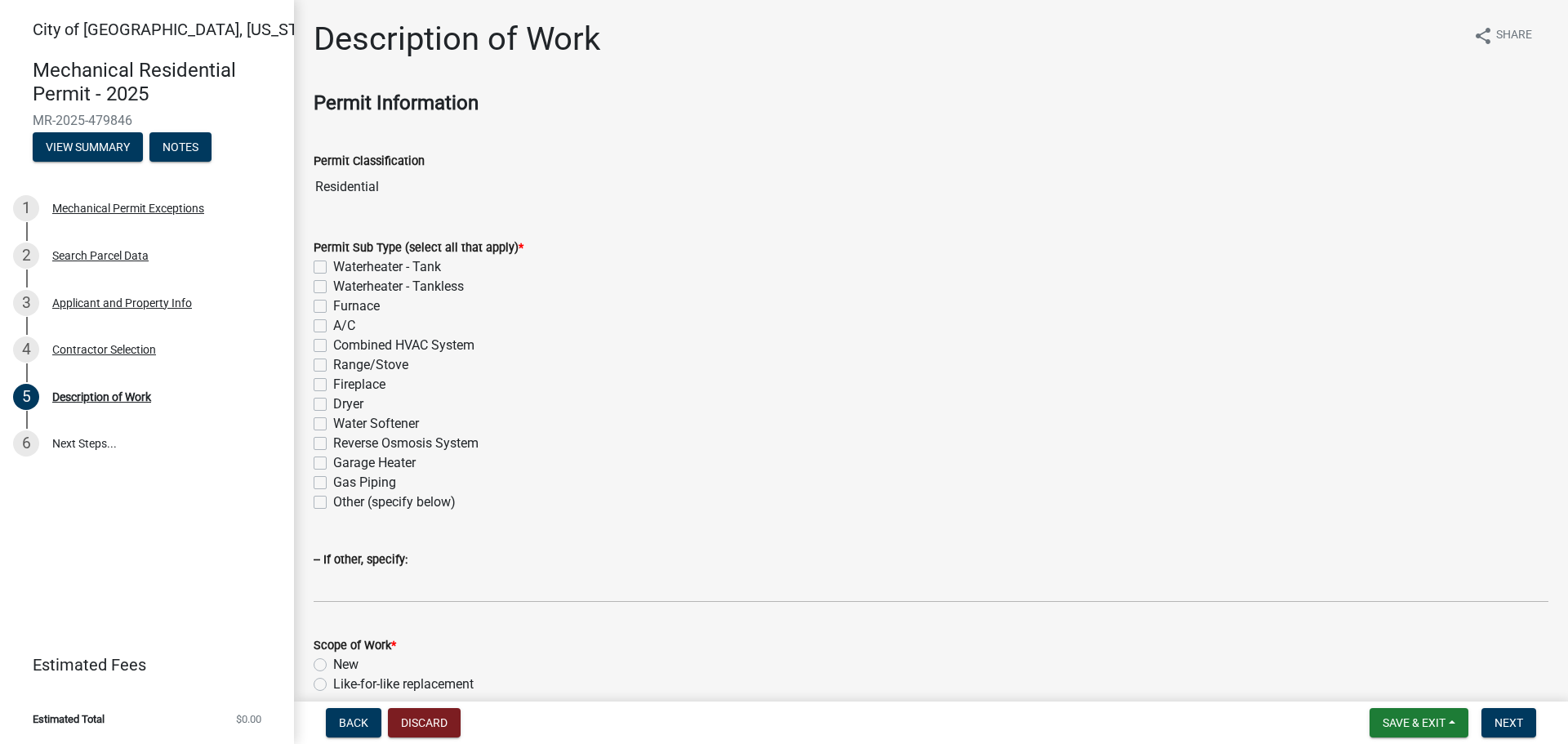
click at [320, 274] on div "Waterheater - Tank" at bounding box center [930, 267] width 1235 height 20
click at [333, 270] on label "Waterheater - Tank" at bounding box center [387, 267] width 108 height 20
click at [333, 268] on input "Waterheater - Tank" at bounding box center [339, 263] width 10 height 10
checkbox input "true"
checkbox input "false"
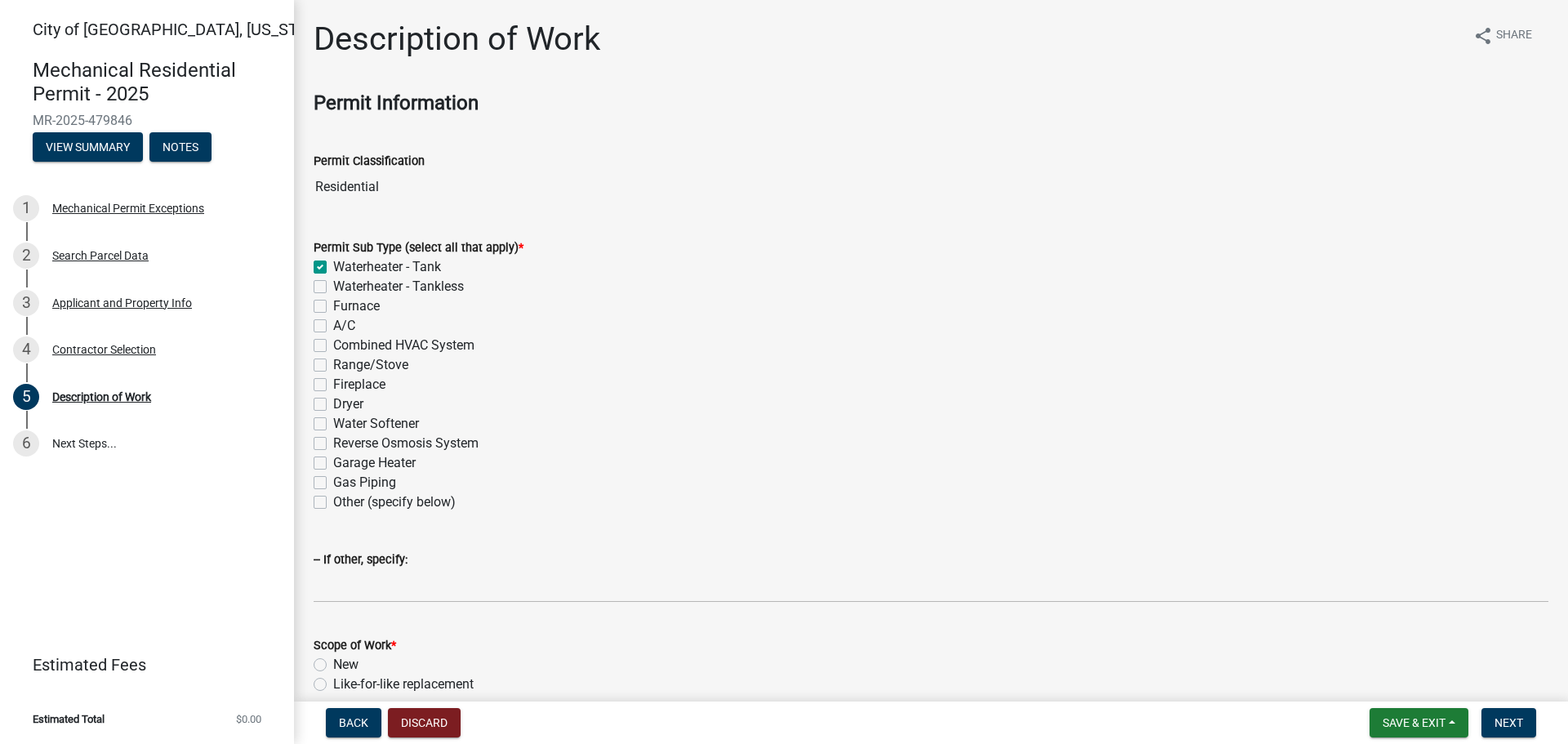
checkbox input "false"
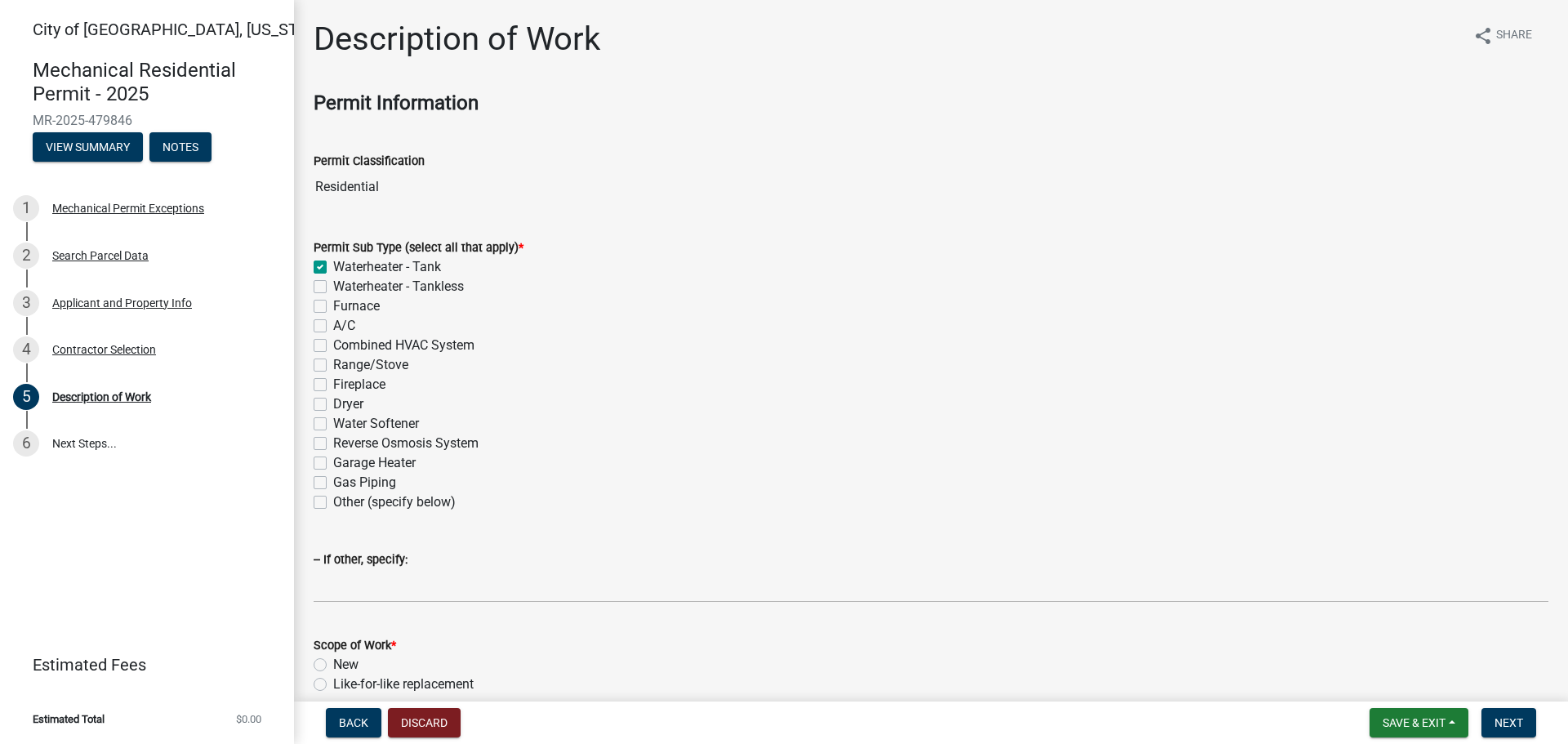
checkbox input "false"
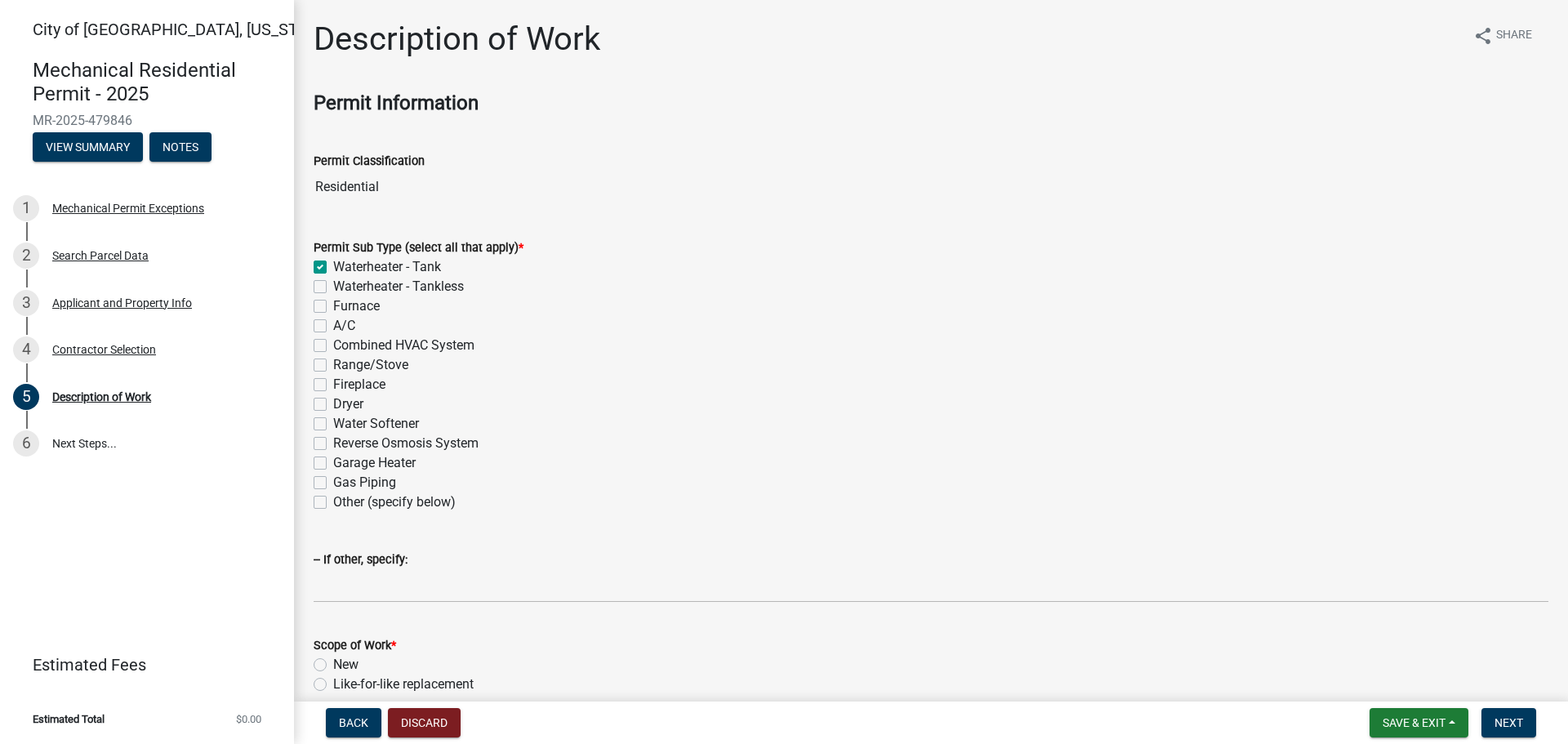
checkbox input "false"
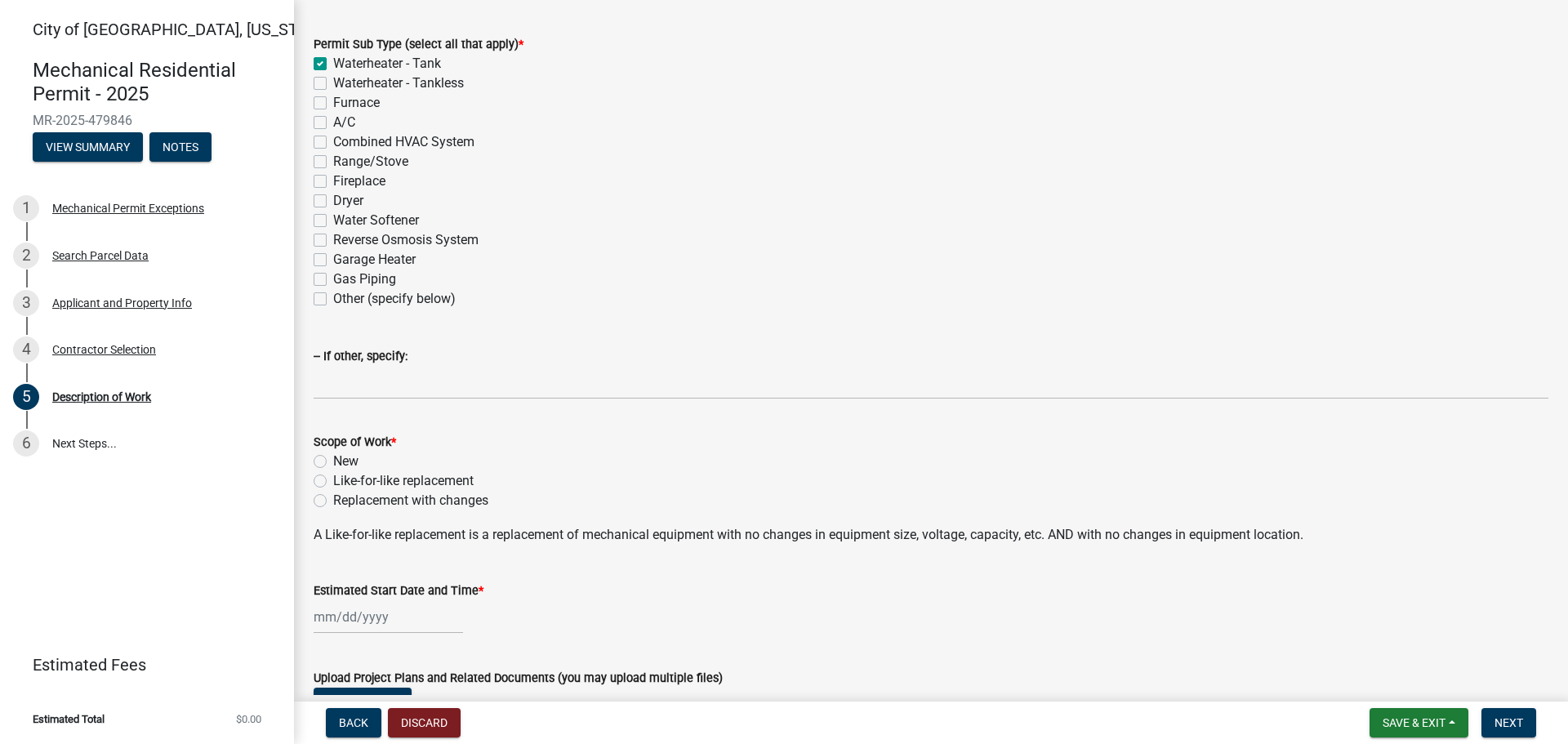
scroll to position [327, 0]
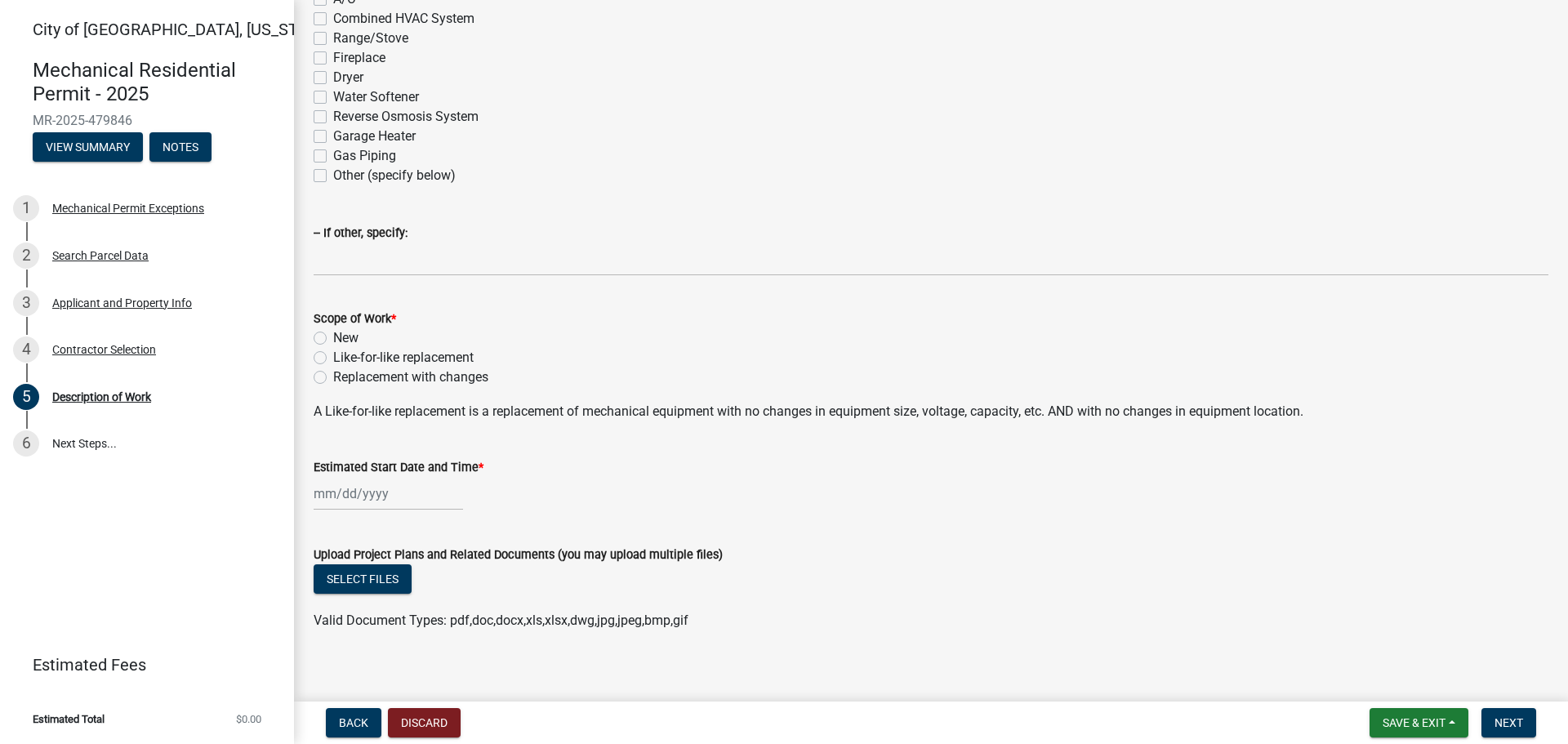
click at [333, 336] on label "New" at bounding box center [345, 338] width 25 height 20
click at [333, 336] on input "New" at bounding box center [339, 334] width 10 height 10
radio input "true"
select select "9"
select select "2025"
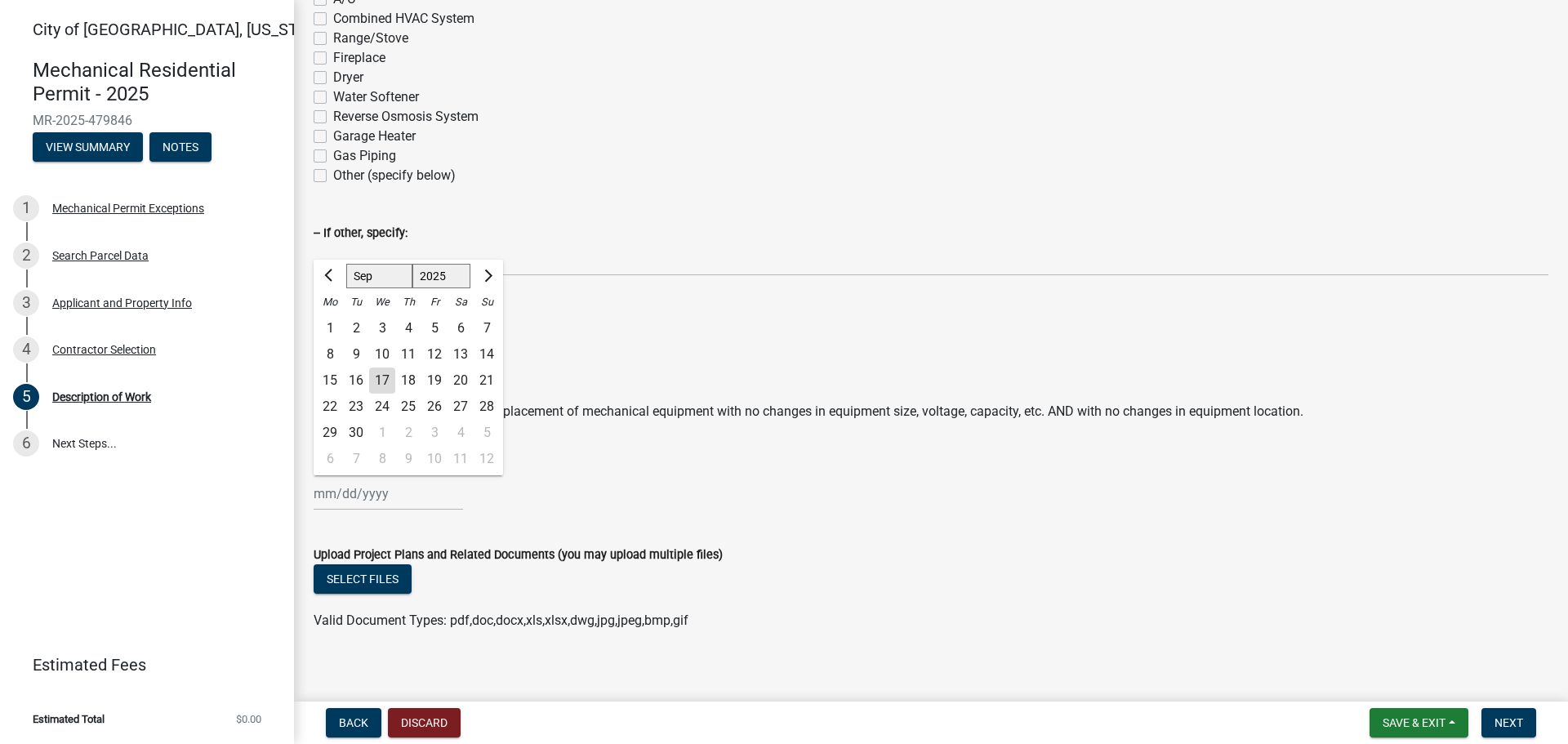
click at [380, 508] on input "Estimated Start Date and Time *" at bounding box center [388, 493] width 149 height 34
click at [676, 515] on wm-data-entity-input "Estimated Start Date and Time * Jan Feb Mar Apr May Jun Jul Aug Sep Oct Nov Dec…" at bounding box center [930, 479] width 1235 height 91
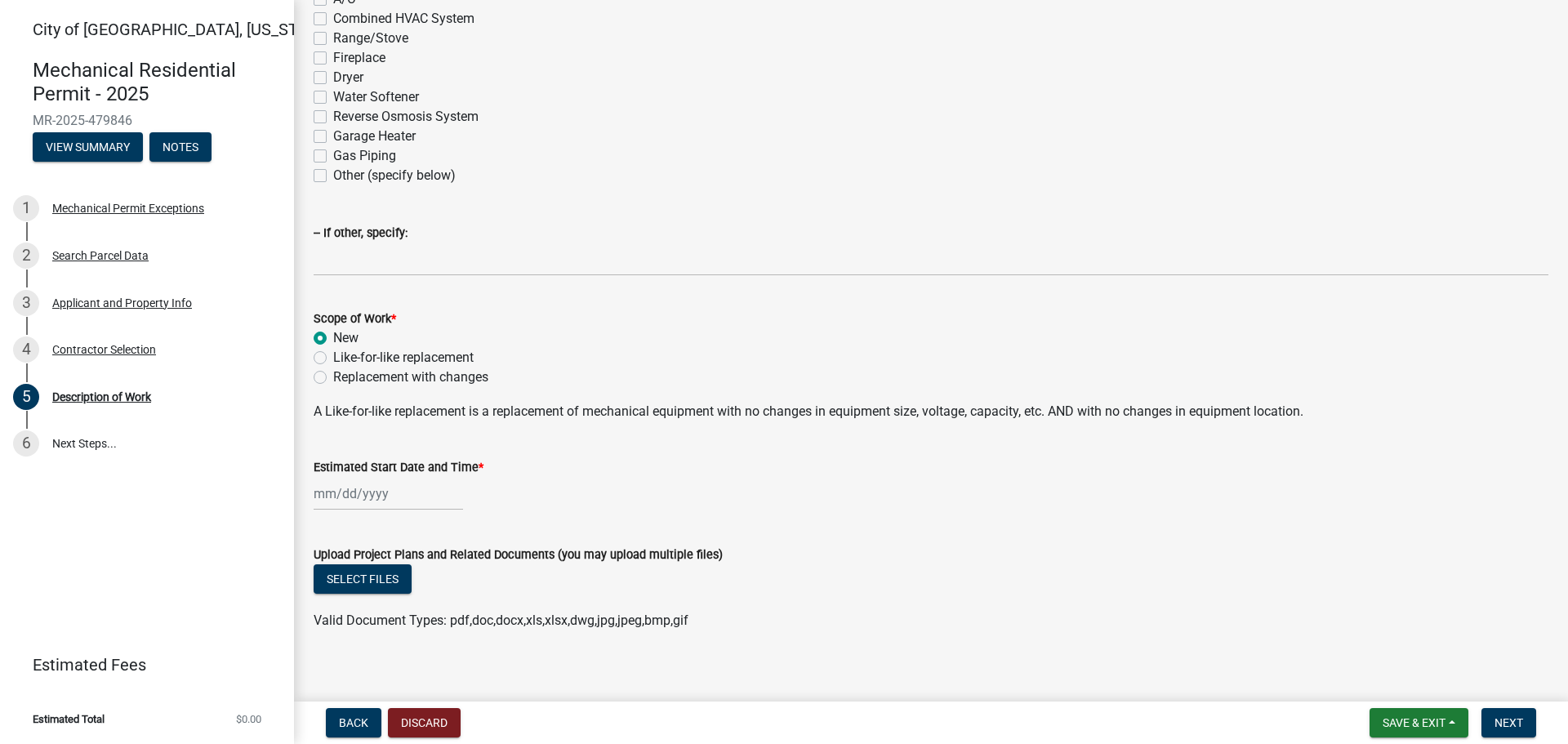
click at [380, 487] on div at bounding box center [388, 493] width 149 height 34
select select "9"
select select "2025"
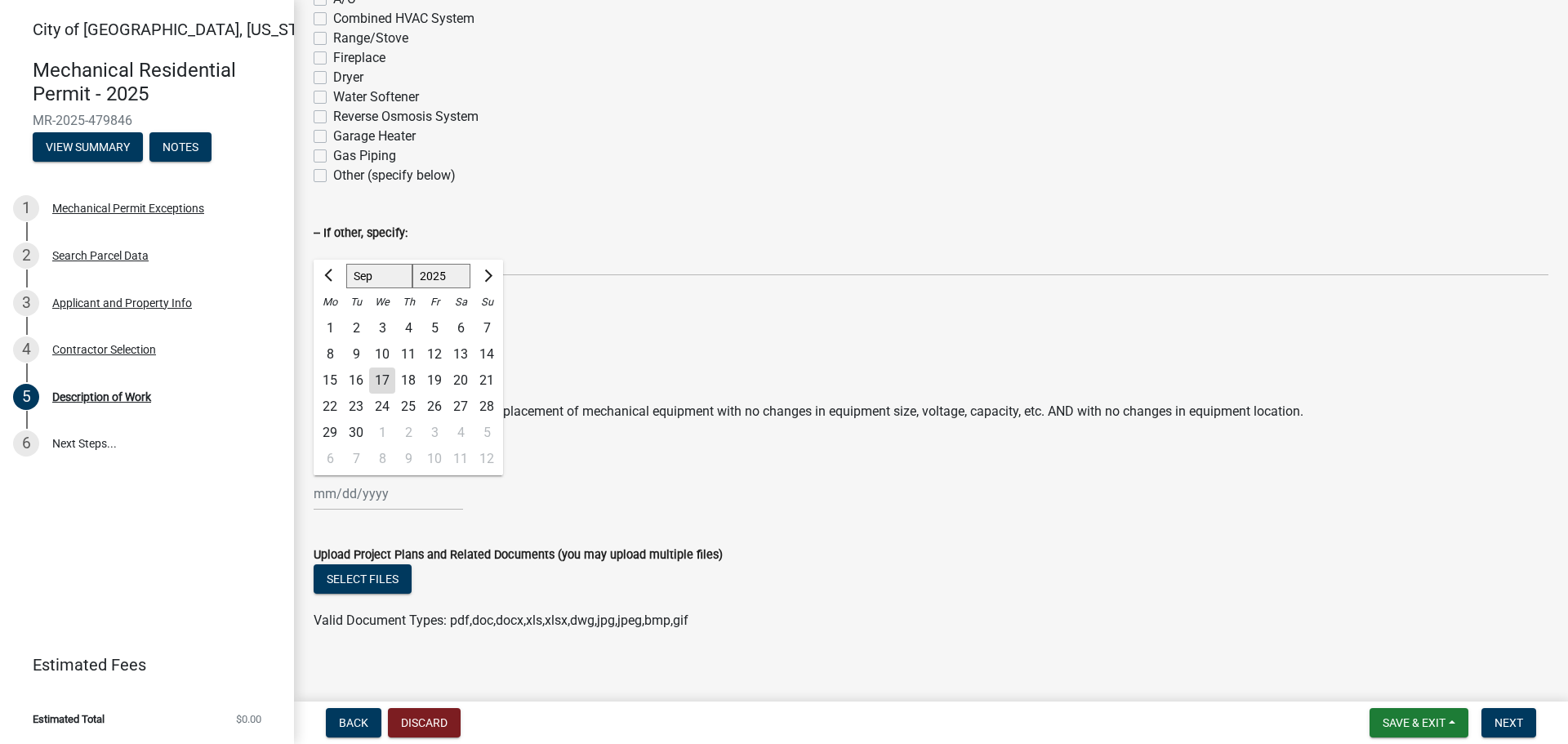
click at [383, 351] on div "10" at bounding box center [382, 354] width 26 height 26
type input "09/10/2025"
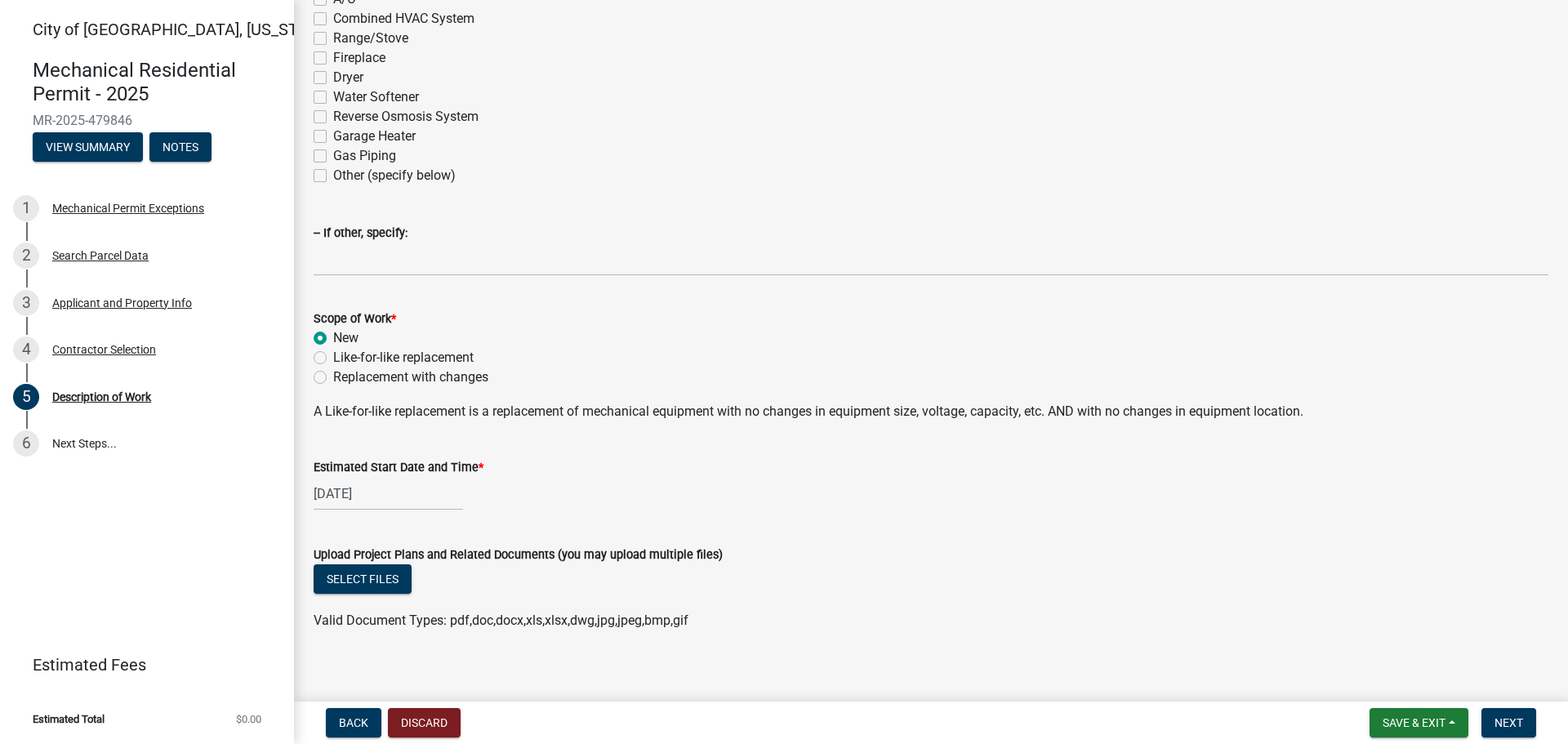
click at [558, 489] on div "09/10/2025" at bounding box center [930, 493] width 1235 height 34
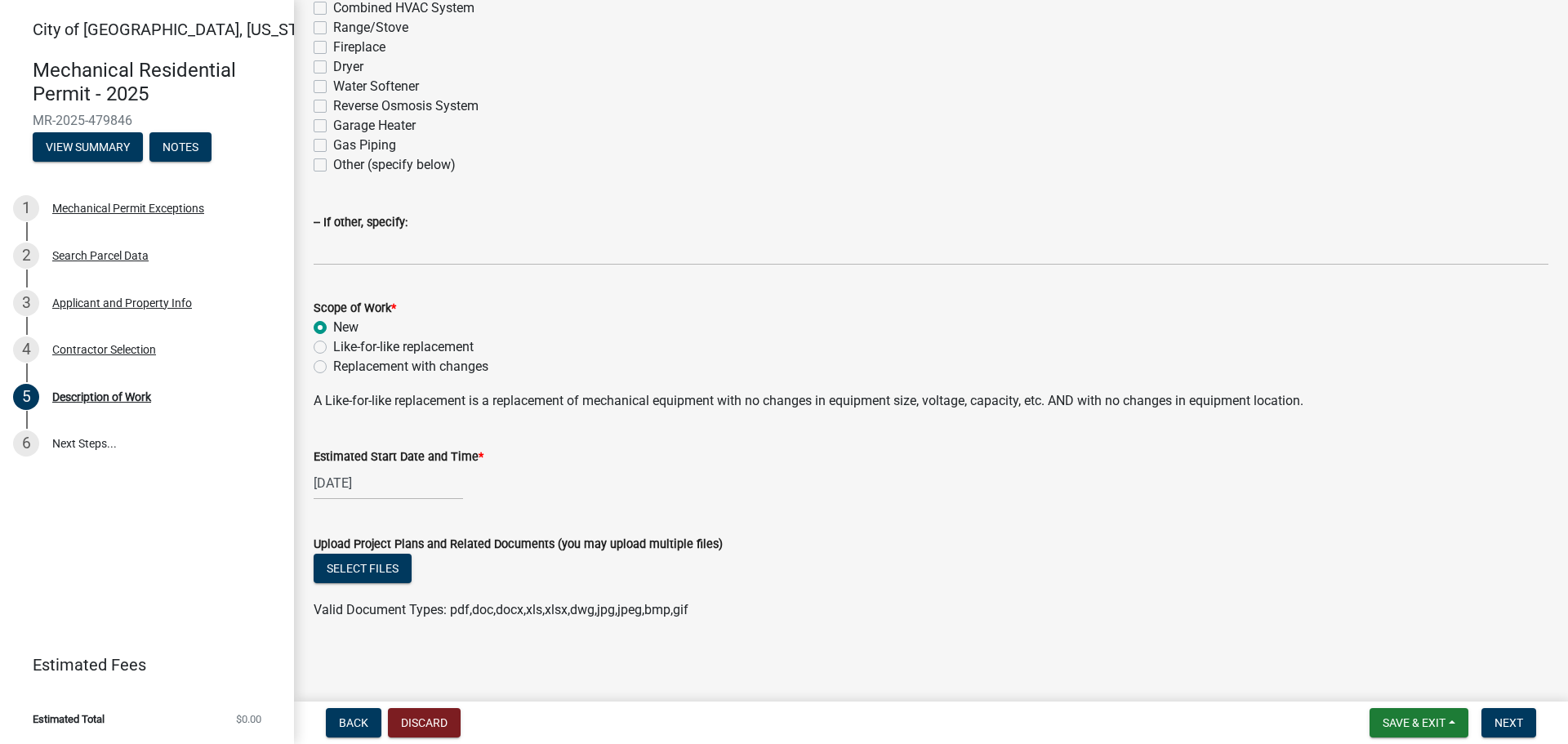
scroll to position [341, 0]
click at [1516, 723] on span "Next" at bounding box center [1508, 722] width 28 height 13
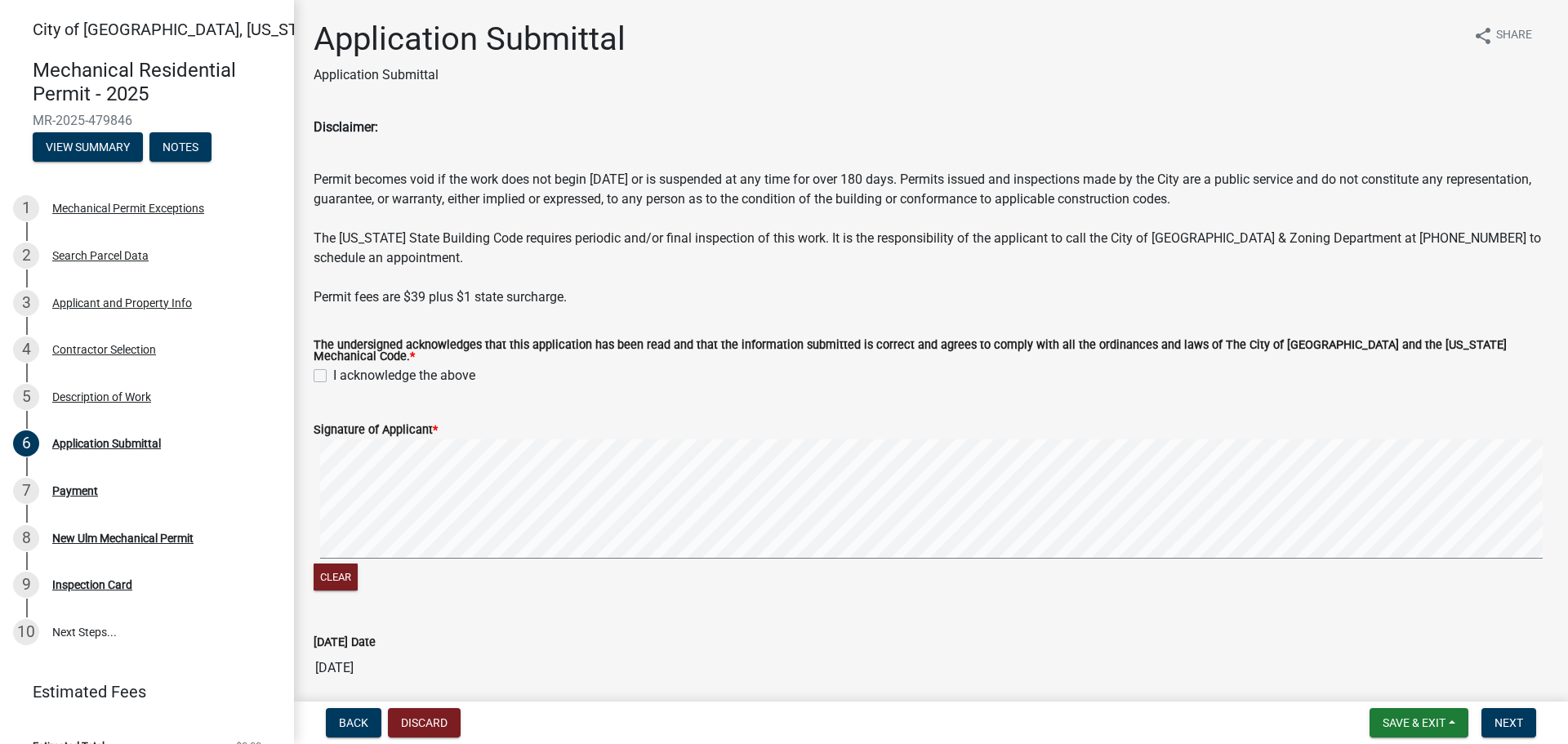
click at [333, 367] on label "I acknowledge the above" at bounding box center [404, 376] width 142 height 20
click at [333, 367] on input "I acknowledge the above" at bounding box center [339, 372] width 10 height 10
checkbox input "true"
click at [1503, 731] on button "Next" at bounding box center [1508, 723] width 54 height 29
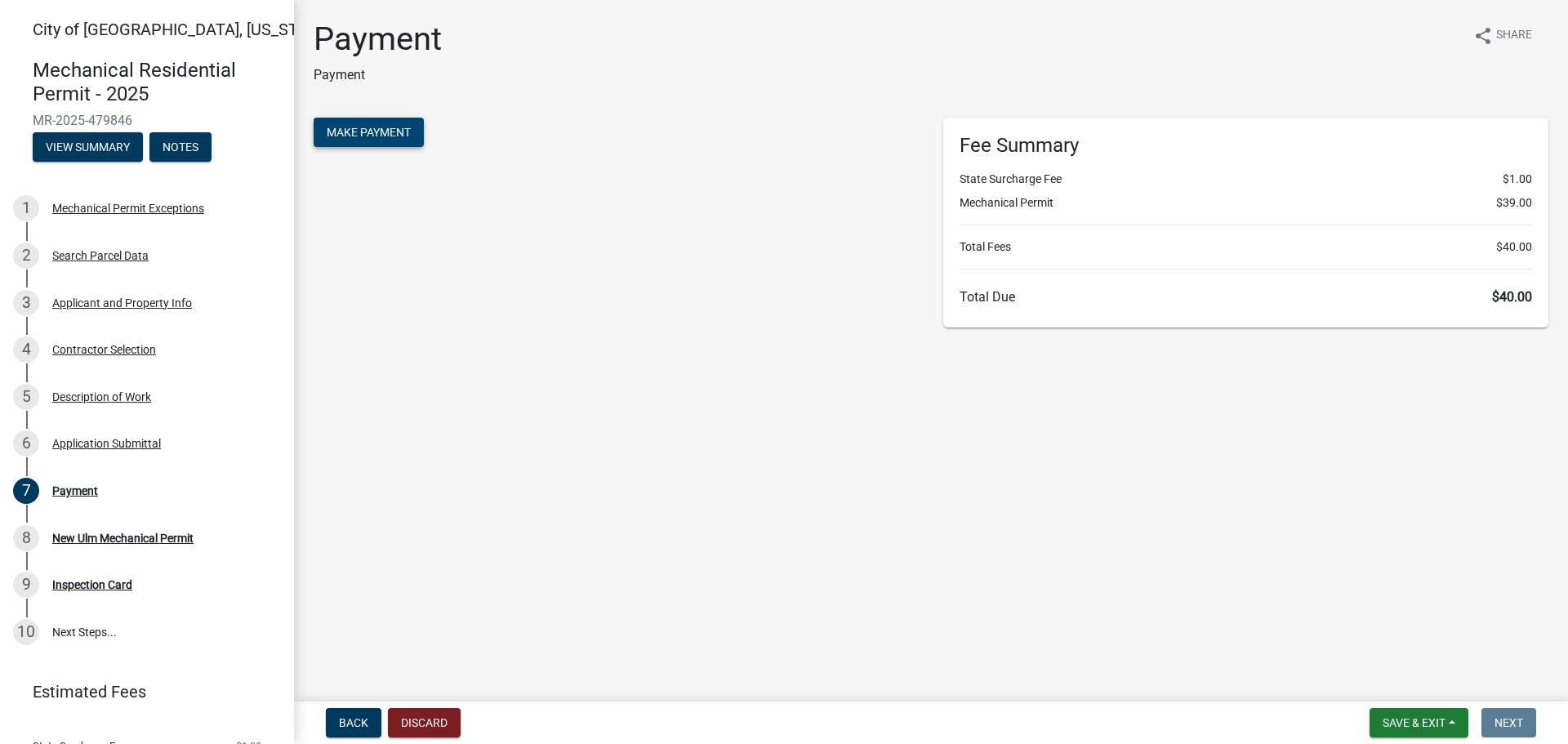
click at [358, 139] on span "Make Payment" at bounding box center [369, 132] width 84 height 13
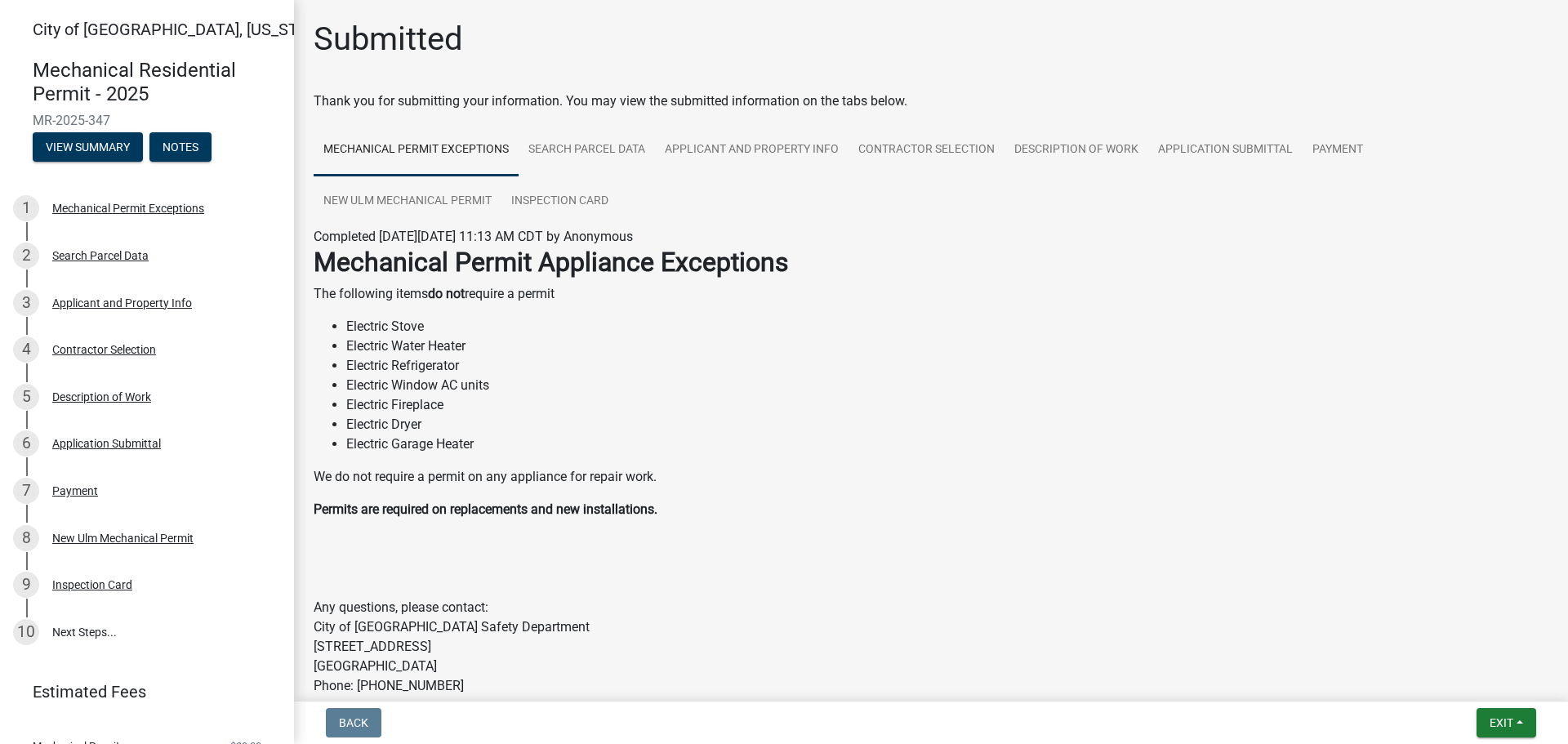
scroll to position [97, 0]
